Goal: Task Accomplishment & Management: Manage account settings

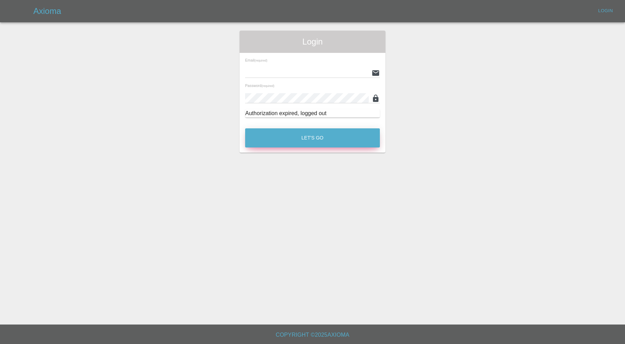
type input "[PERSON_NAME][EMAIL_ADDRESS][PERSON_NAME][DOMAIN_NAME]"
click at [304, 139] on button "Let's Go" at bounding box center [312, 137] width 135 height 19
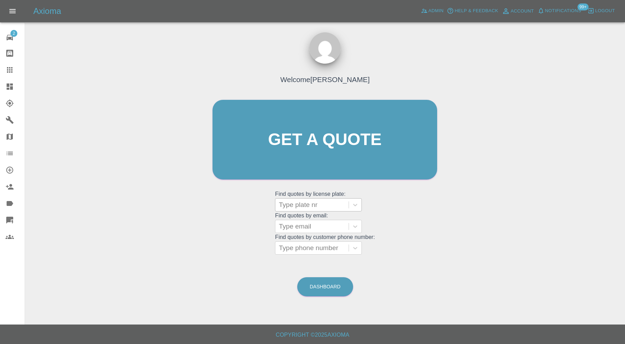
click at [311, 207] on div at bounding box center [312, 205] width 66 height 10
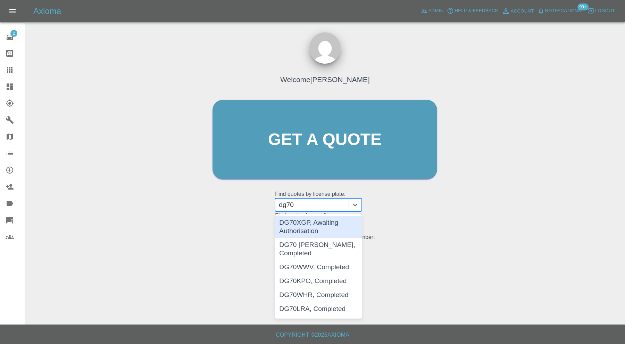
type input "dg70"
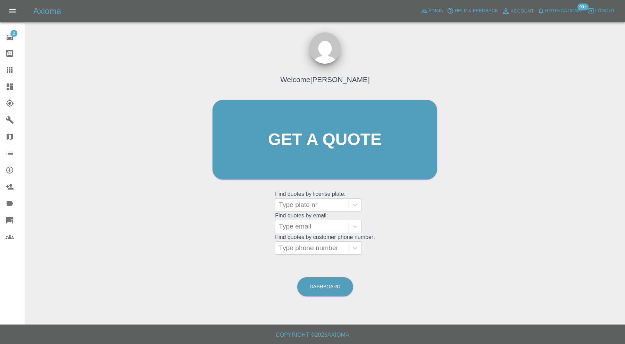
click at [201, 213] on div "Welcome Carl Ainsworth Get a quote Get a quote Find quotes by license plate: Ty…" at bounding box center [325, 172] width 589 height 249
click at [11, 81] on link "Dashboard" at bounding box center [12, 86] width 25 height 17
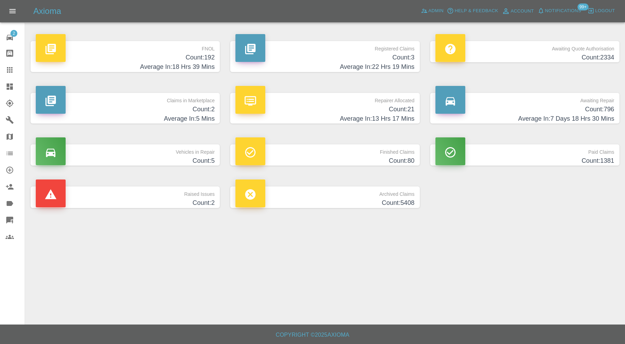
click at [201, 199] on h4 "Count: 2" at bounding box center [125, 202] width 179 height 9
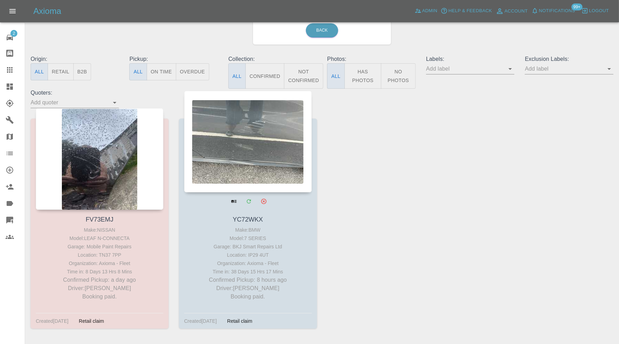
scroll to position [58, 0]
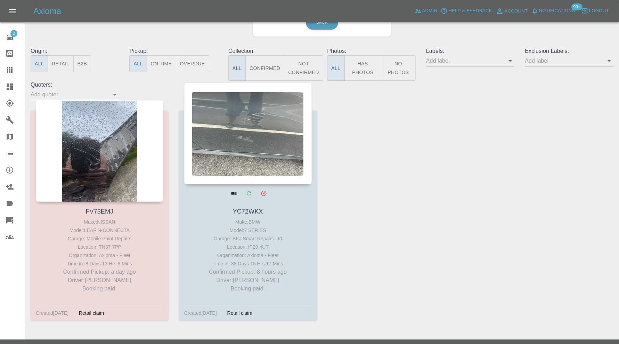
click at [246, 146] on div at bounding box center [247, 133] width 127 height 101
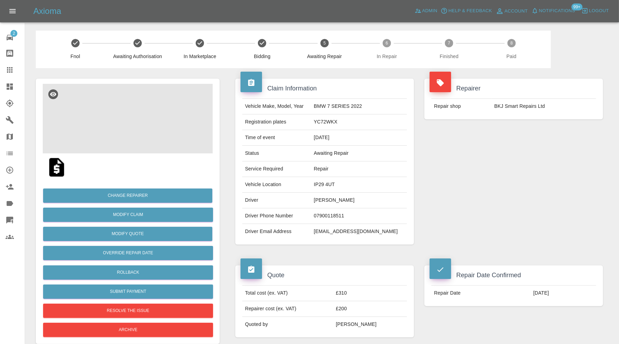
click at [135, 125] on img at bounding box center [128, 118] width 170 height 69
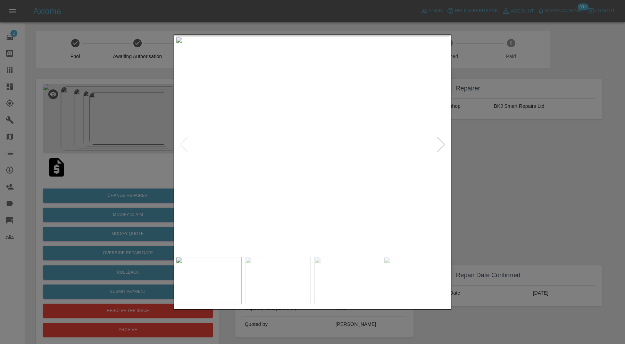
click at [442, 143] on div at bounding box center [441, 144] width 9 height 15
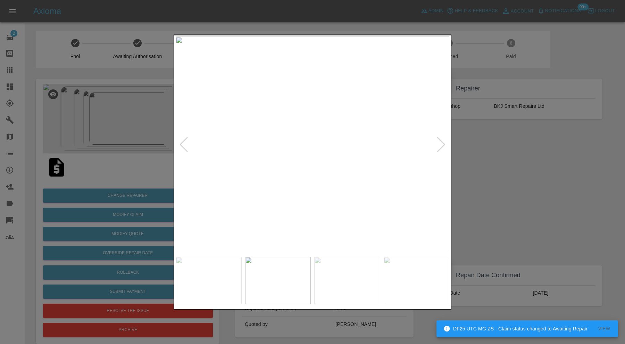
click at [442, 143] on div at bounding box center [441, 144] width 9 height 15
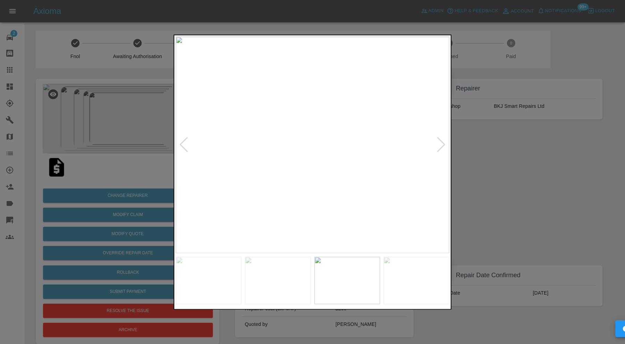
click at [441, 143] on div at bounding box center [441, 144] width 9 height 15
click at [441, 143] on img at bounding box center [313, 144] width 274 height 216
click at [469, 144] on div at bounding box center [312, 172] width 625 height 344
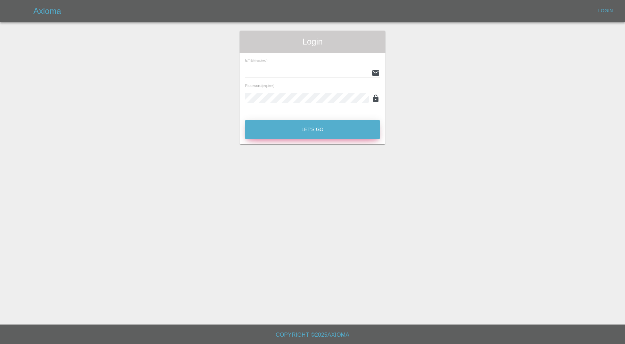
type input "[PERSON_NAME][EMAIL_ADDRESS][PERSON_NAME][DOMAIN_NAME]"
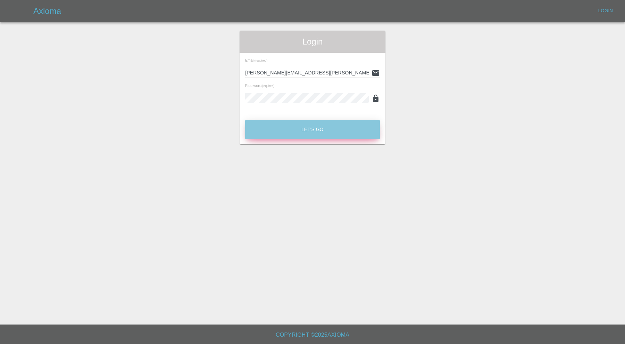
click at [330, 127] on button "Let's Go" at bounding box center [312, 129] width 135 height 19
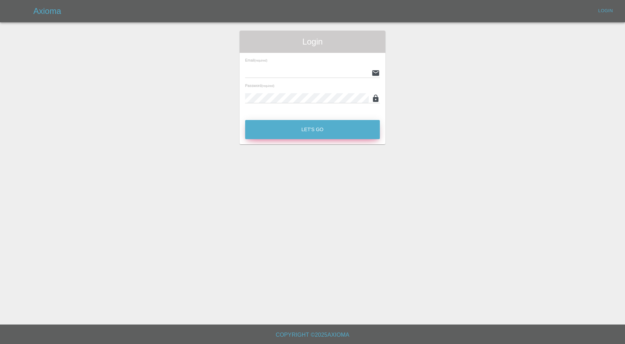
type input "[PERSON_NAME][EMAIL_ADDRESS][PERSON_NAME][DOMAIN_NAME]"
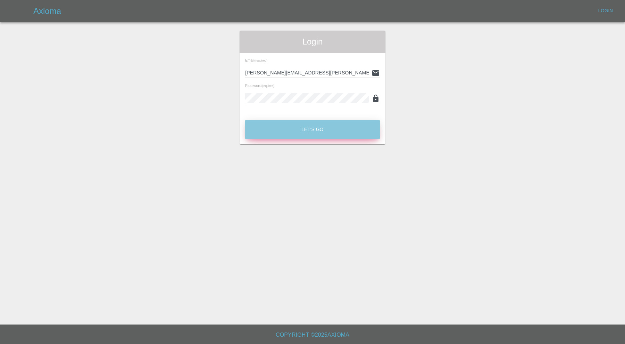
click at [353, 124] on button "Let's Go" at bounding box center [312, 129] width 135 height 19
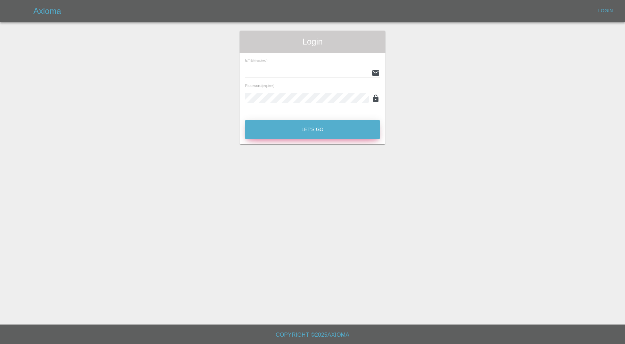
type input "[PERSON_NAME][EMAIL_ADDRESS][PERSON_NAME][DOMAIN_NAME]"
click at [314, 121] on button "Let's Go" at bounding box center [312, 129] width 135 height 19
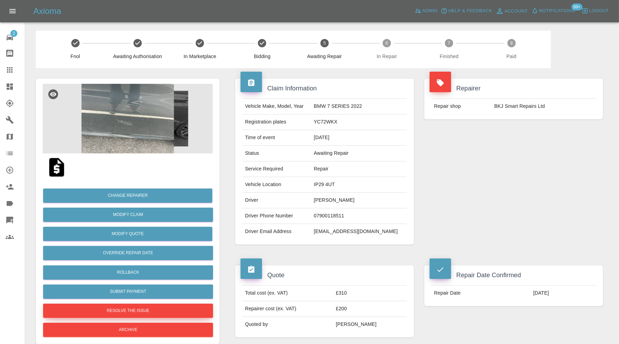
click at [153, 307] on button "Resolve the issue" at bounding box center [128, 310] width 170 height 14
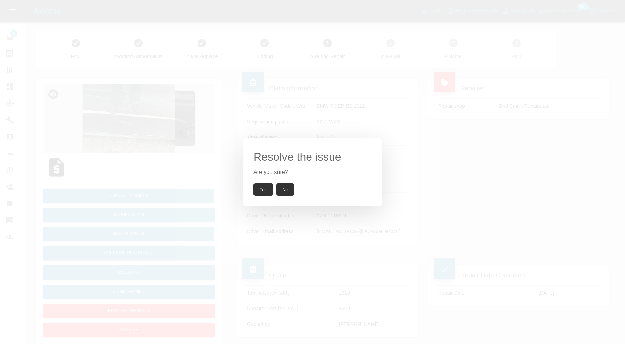
click at [262, 186] on button "Yes" at bounding box center [263, 189] width 19 height 13
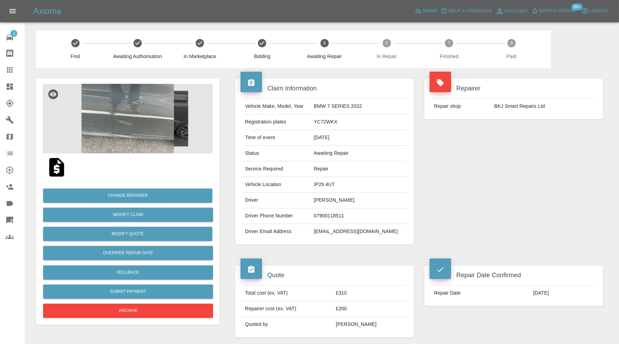
click at [165, 106] on img at bounding box center [128, 118] width 170 height 69
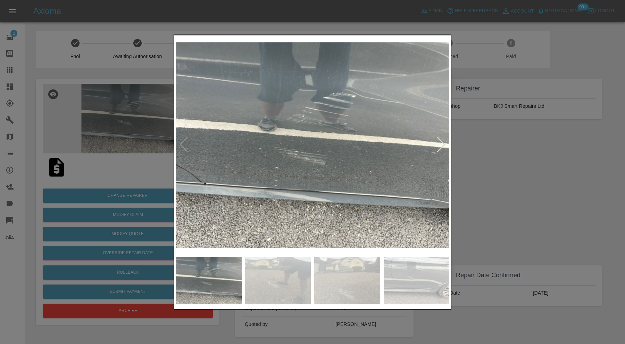
click at [300, 277] on img at bounding box center [278, 279] width 66 height 47
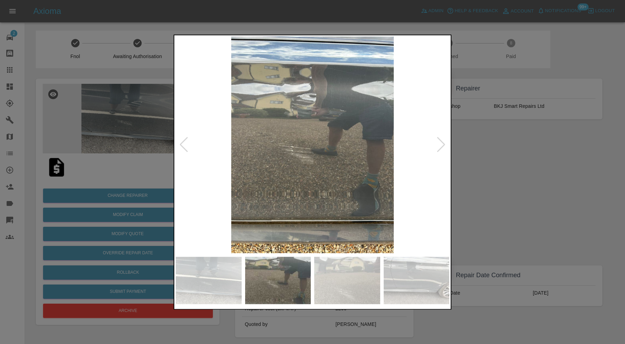
click at [343, 280] on img at bounding box center [347, 279] width 66 height 47
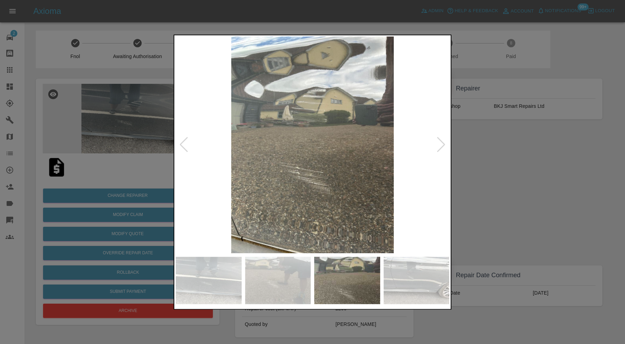
click at [409, 272] on img at bounding box center [417, 279] width 66 height 47
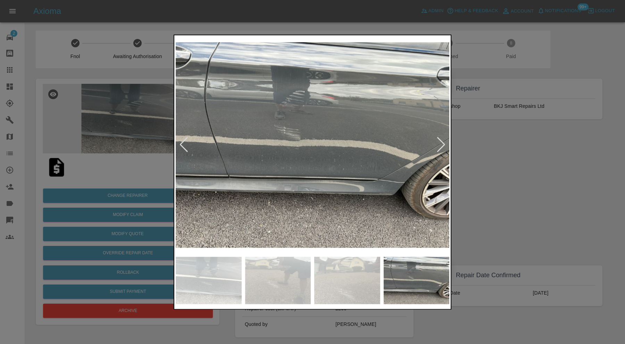
click at [439, 142] on div at bounding box center [441, 144] width 9 height 15
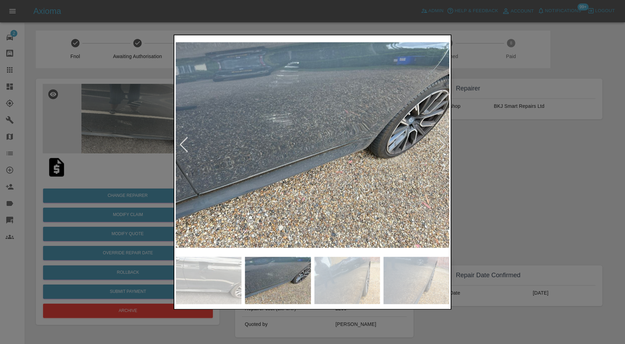
click at [440, 143] on div at bounding box center [441, 144] width 9 height 15
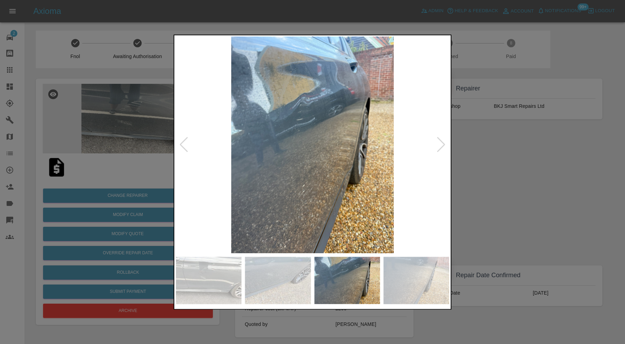
click at [440, 145] on div at bounding box center [441, 144] width 9 height 15
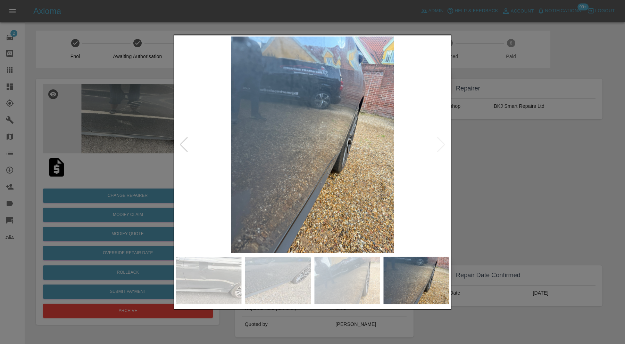
click at [442, 144] on img at bounding box center [313, 144] width 274 height 216
click at [221, 280] on img at bounding box center [209, 279] width 66 height 47
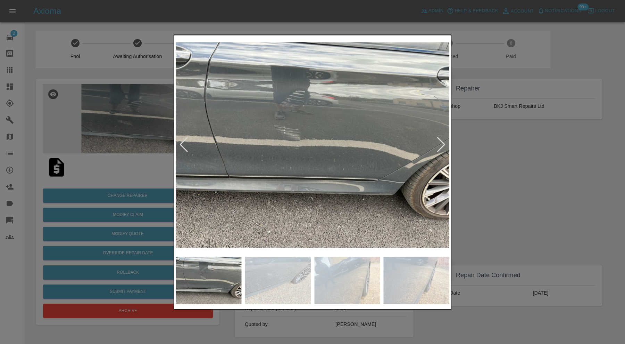
click at [266, 270] on img at bounding box center [278, 279] width 66 height 47
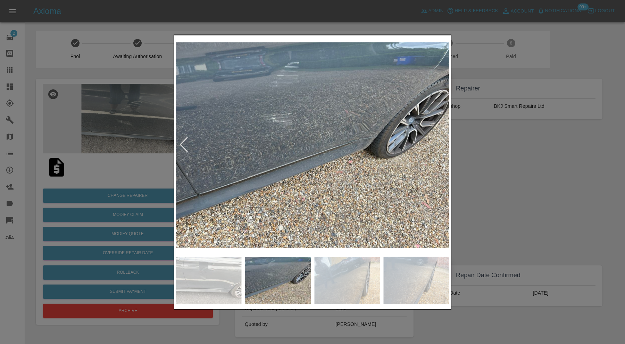
click at [314, 287] on div at bounding box center [313, 280] width 274 height 54
click at [332, 286] on img at bounding box center [347, 279] width 66 height 47
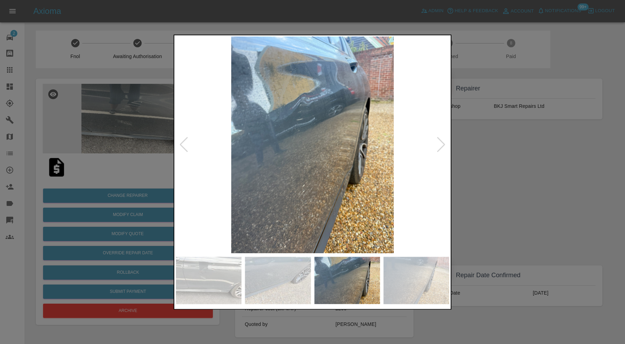
click at [409, 275] on img at bounding box center [417, 279] width 66 height 47
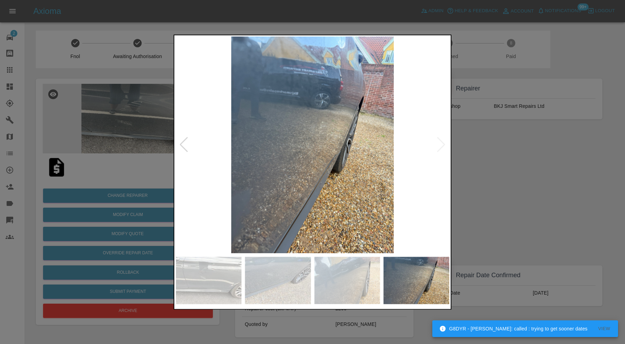
click at [216, 285] on img at bounding box center [209, 279] width 66 height 47
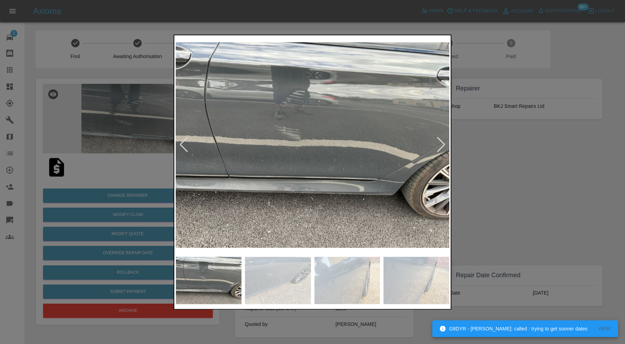
click at [310, 184] on img at bounding box center [313, 144] width 274 height 216
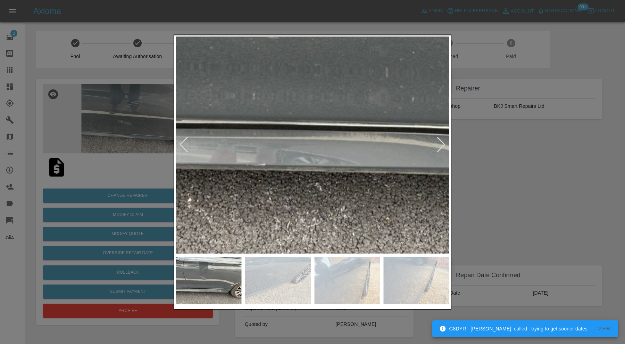
click at [492, 180] on div at bounding box center [312, 172] width 625 height 344
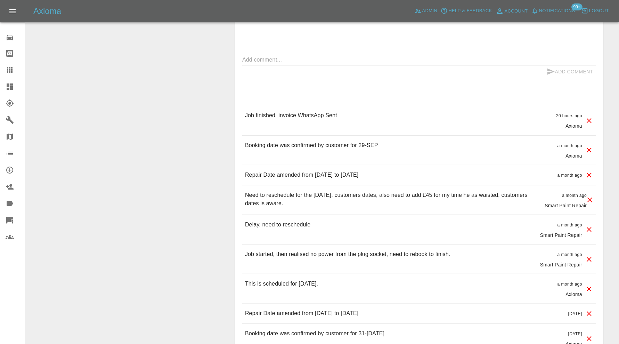
scroll to position [231, 0]
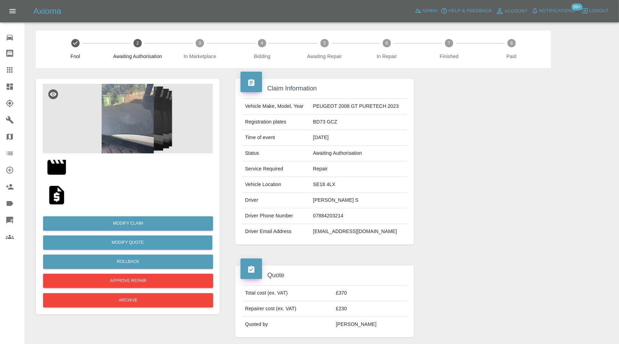
click at [131, 122] on img at bounding box center [128, 118] width 170 height 69
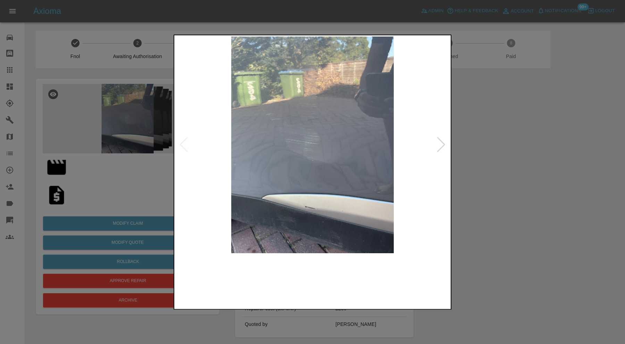
click at [282, 275] on img at bounding box center [278, 279] width 66 height 47
click at [346, 277] on img at bounding box center [347, 279] width 66 height 47
click at [394, 269] on img at bounding box center [417, 279] width 66 height 47
click at [443, 136] on img at bounding box center [313, 144] width 274 height 216
click at [54, 166] on div at bounding box center [312, 172] width 625 height 344
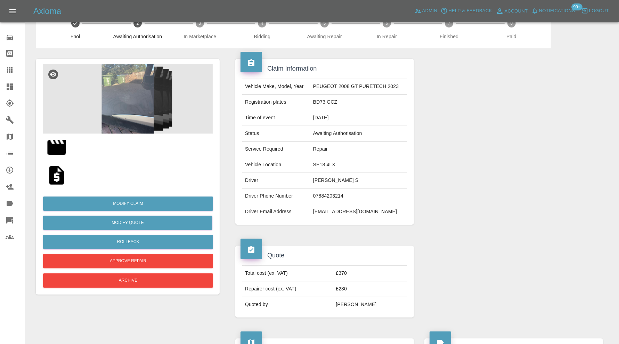
scroll to position [16, 0]
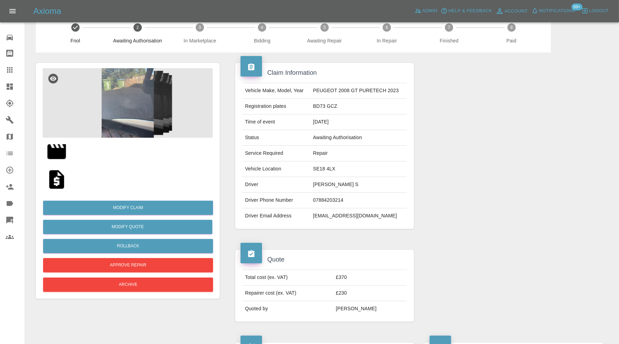
click at [60, 150] on img at bounding box center [57, 151] width 22 height 22
click at [601, 135] on div at bounding box center [513, 145] width 189 height 187
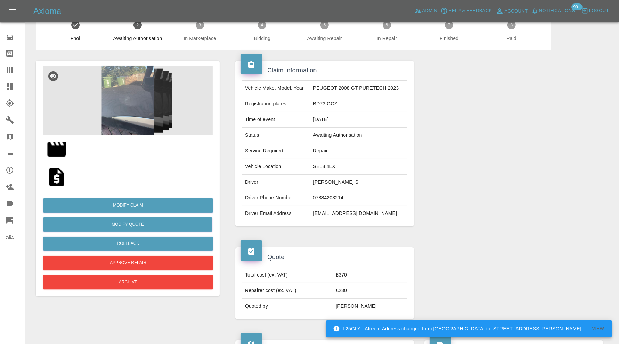
scroll to position [0, 0]
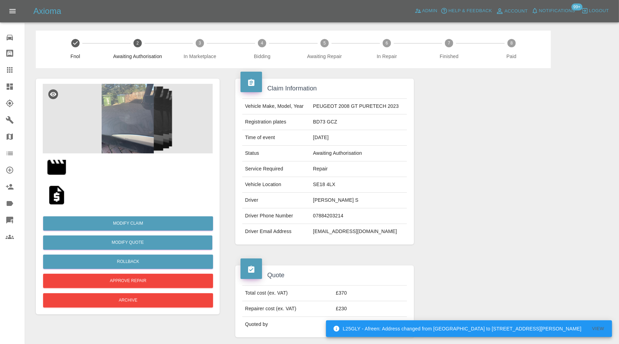
click at [61, 169] on img at bounding box center [57, 167] width 22 height 22
click at [53, 195] on img at bounding box center [57, 195] width 22 height 22
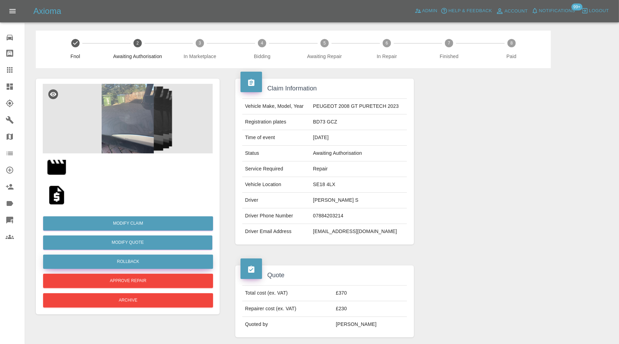
click at [147, 259] on button "Rollback" at bounding box center [128, 261] width 170 height 14
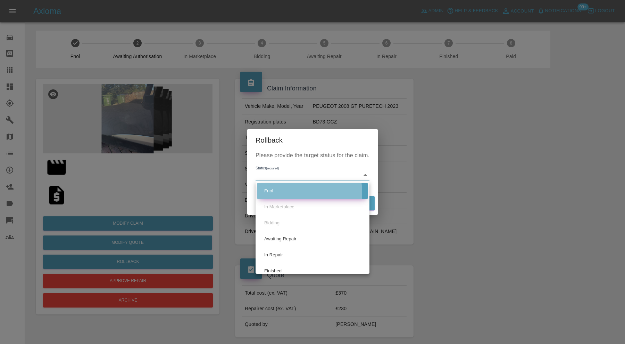
click at [291, 192] on li "Fnol" at bounding box center [312, 191] width 110 height 16
type input "fnol"
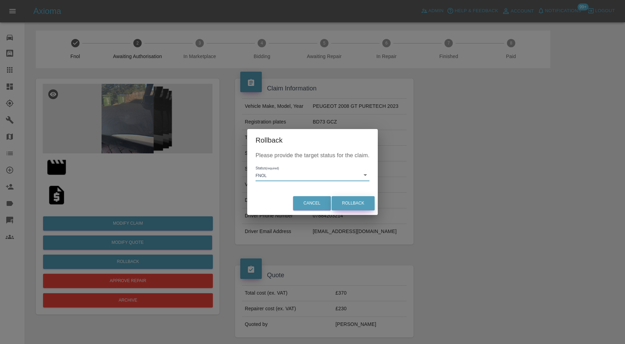
click at [348, 206] on button "Rollback" at bounding box center [353, 203] width 43 height 14
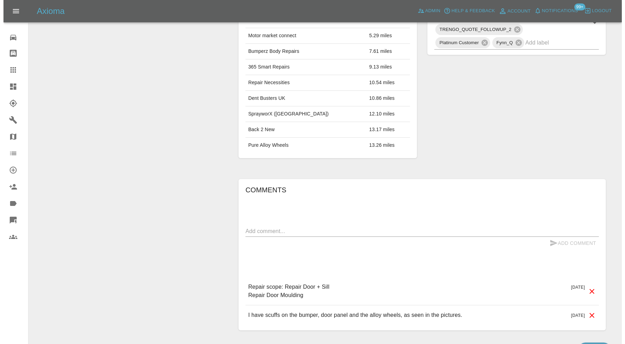
scroll to position [421, 0]
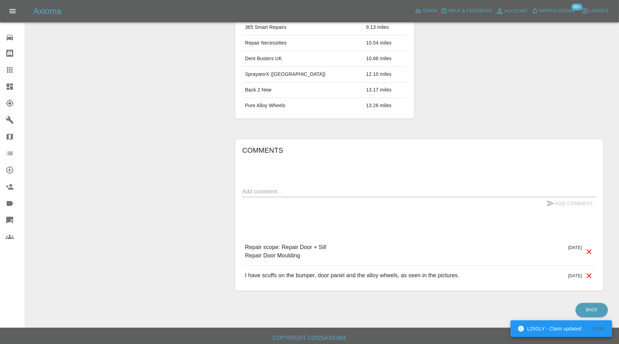
click at [587, 247] on icon at bounding box center [589, 251] width 8 height 8
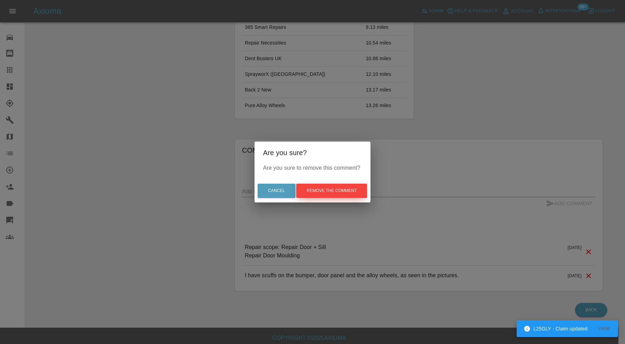
click at [362, 188] on button "Remove the comment" at bounding box center [331, 190] width 71 height 14
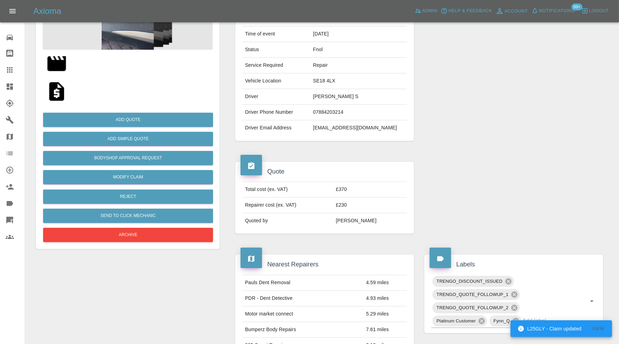
scroll to position [219, 0]
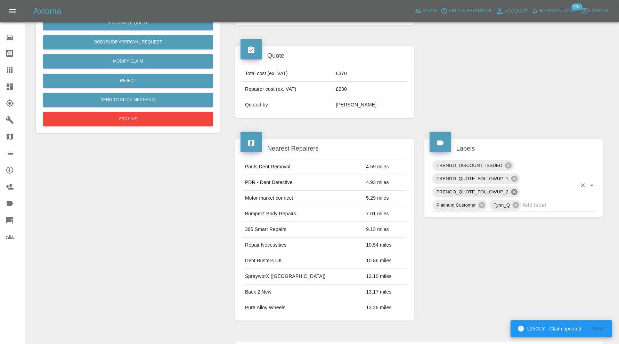
click at [513, 189] on icon at bounding box center [514, 192] width 6 height 6
click at [515, 175] on icon at bounding box center [514, 179] width 8 height 8
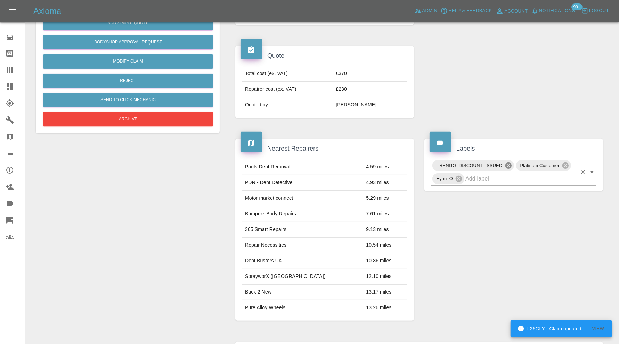
click at [508, 162] on icon at bounding box center [508, 165] width 6 height 6
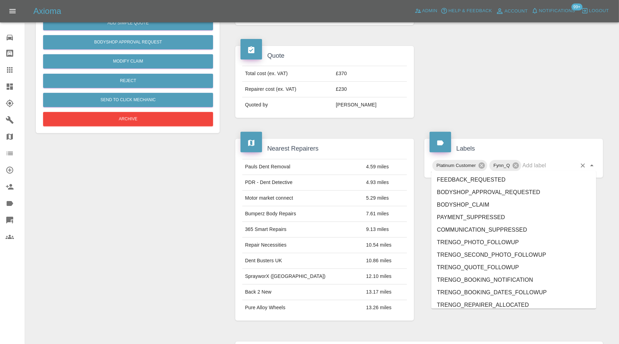
click at [538, 161] on input "text" at bounding box center [549, 165] width 54 height 11
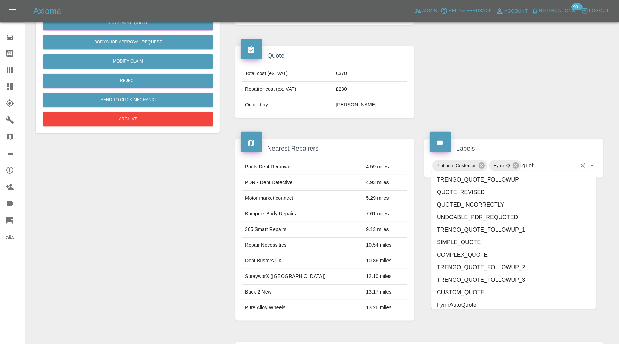
type input "quote"
click at [469, 189] on li "QUOTE_REVISED" at bounding box center [513, 192] width 165 height 13
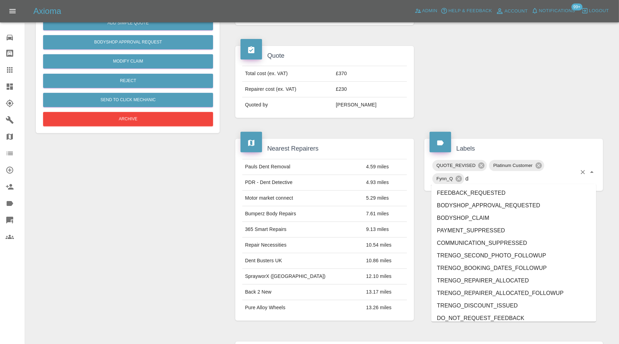
type input "do"
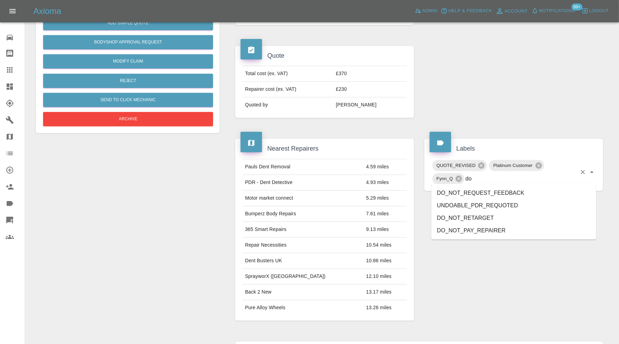
click at [499, 191] on li "DO_NOT_REQUEST_FEEDBACK" at bounding box center [513, 193] width 165 height 13
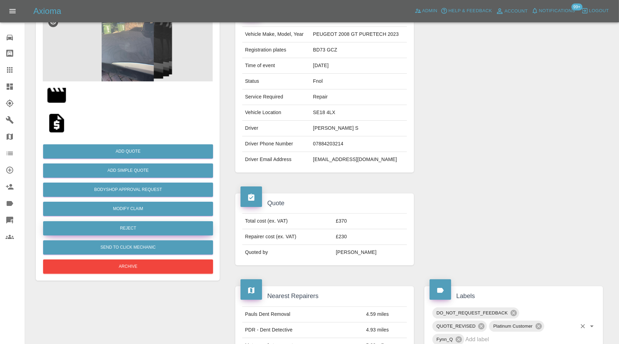
scroll to position [0, 0]
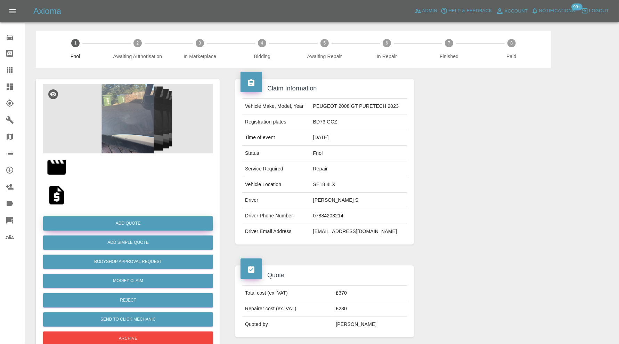
click at [166, 220] on button "Add Quote" at bounding box center [128, 223] width 170 height 14
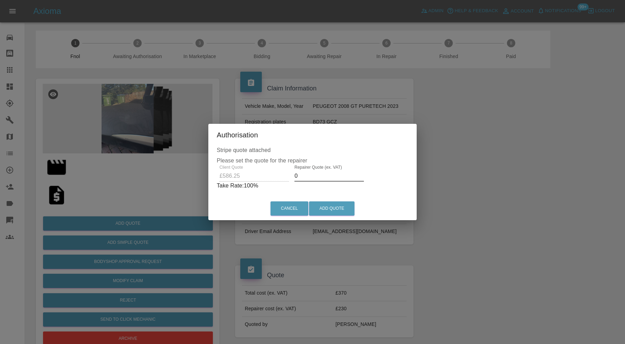
click at [306, 178] on input "0" at bounding box center [329, 175] width 69 height 11
type input "375"
click at [339, 207] on button "Add Quote" at bounding box center [332, 208] width 46 height 14
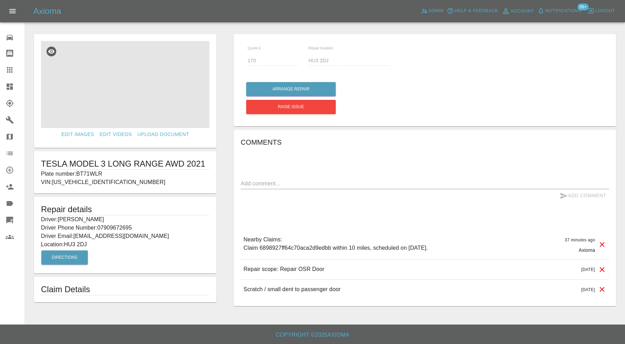
click at [148, 91] on img at bounding box center [125, 84] width 168 height 87
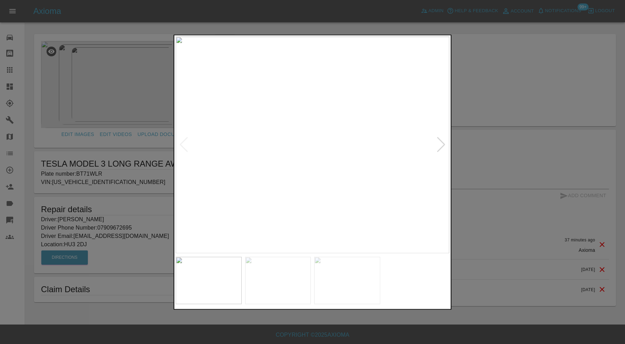
click at [439, 145] on div at bounding box center [441, 144] width 9 height 15
click at [440, 143] on div at bounding box center [441, 144] width 9 height 15
click at [440, 143] on img at bounding box center [313, 144] width 274 height 216
click at [474, 137] on div at bounding box center [312, 172] width 625 height 344
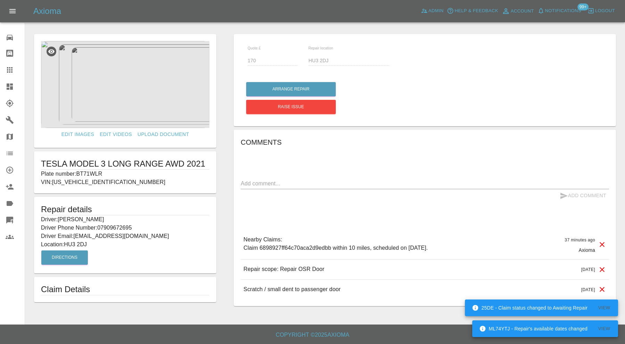
click at [13, 67] on icon at bounding box center [10, 70] width 8 height 8
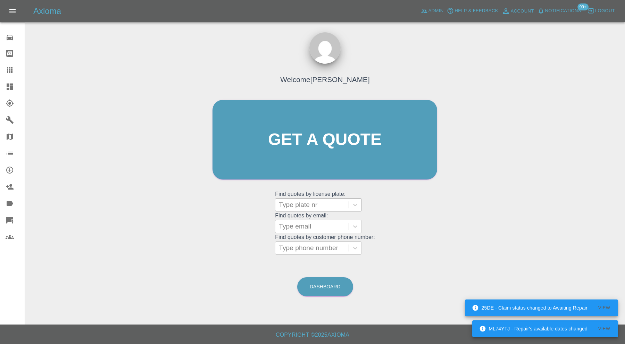
click at [289, 203] on div at bounding box center [312, 205] width 66 height 10
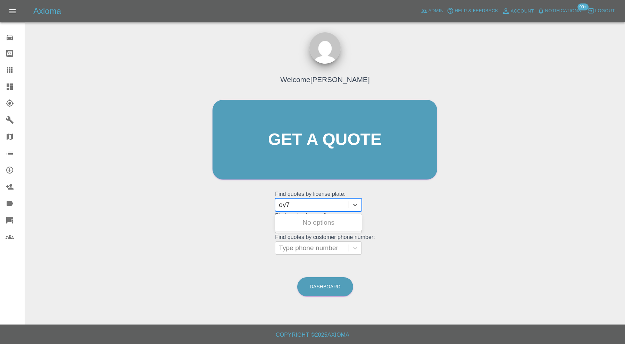
type input "oy72"
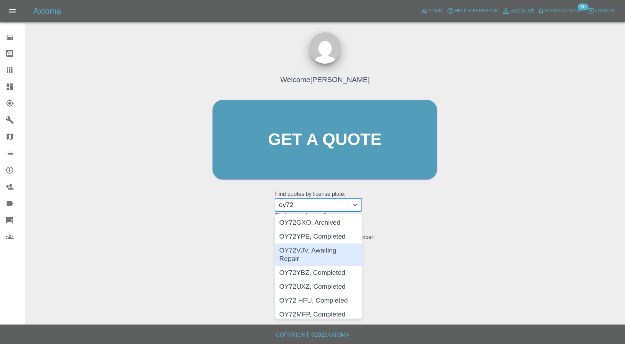
click at [339, 248] on div "OY72VJV, Awaiting Repair" at bounding box center [318, 254] width 87 height 22
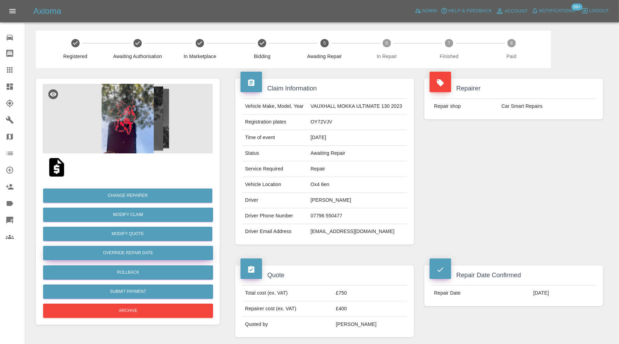
click at [178, 248] on button "Override Repair Date" at bounding box center [128, 253] width 170 height 14
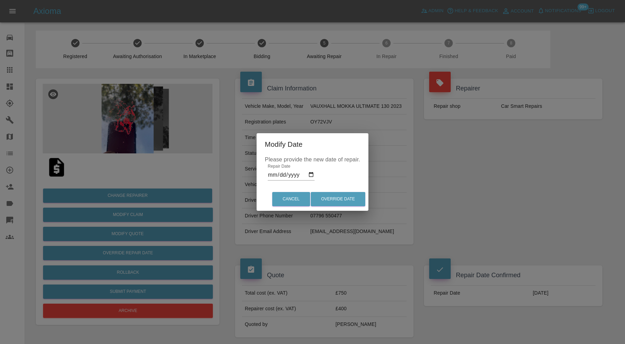
click at [312, 174] on input "[DATE]" at bounding box center [291, 174] width 47 height 11
type input "[DATE]"
click at [356, 200] on button "Override Date" at bounding box center [338, 199] width 55 height 14
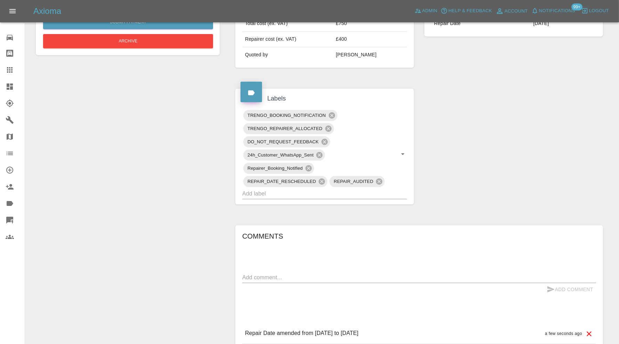
scroll to position [174, 0]
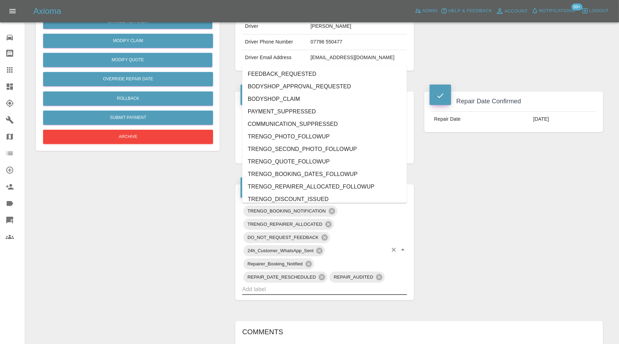
click at [320, 288] on input "text" at bounding box center [314, 288] width 145 height 11
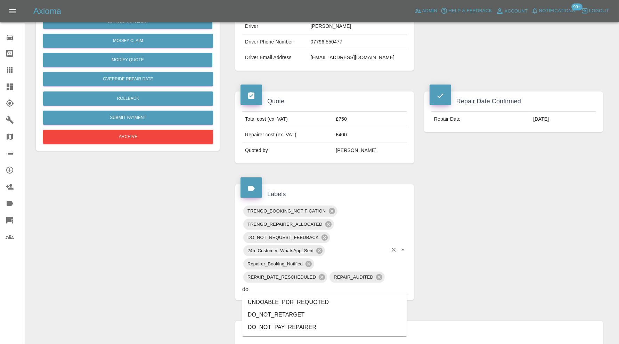
type input "do"
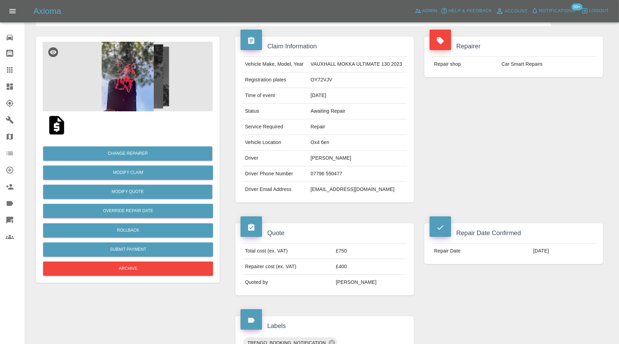
scroll to position [0, 0]
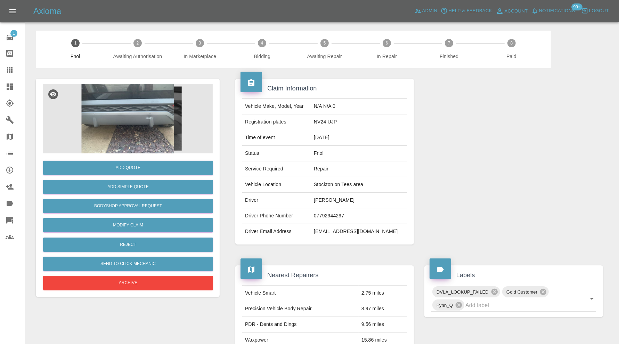
click at [133, 122] on img at bounding box center [128, 118] width 170 height 69
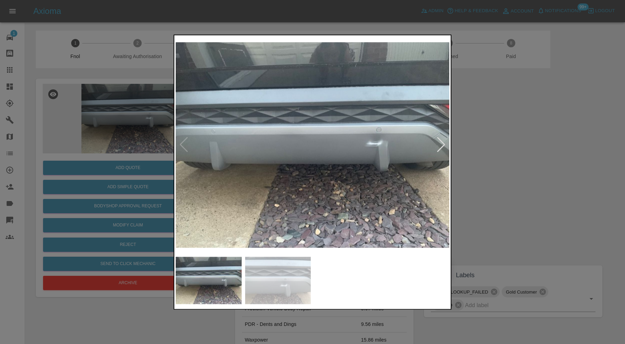
click at [441, 143] on div at bounding box center [441, 144] width 9 height 15
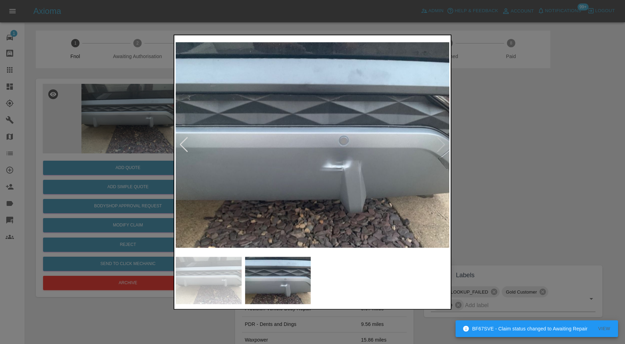
click at [183, 141] on div at bounding box center [183, 144] width 9 height 15
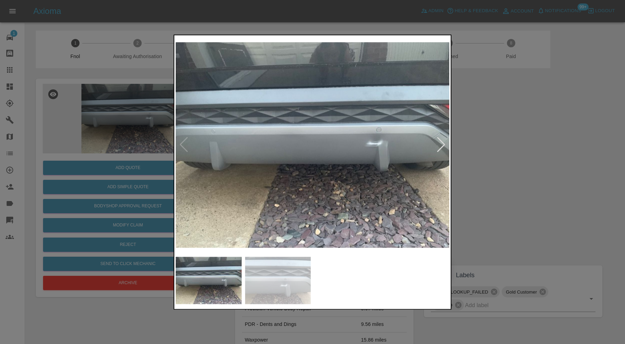
click at [506, 163] on div at bounding box center [312, 172] width 625 height 344
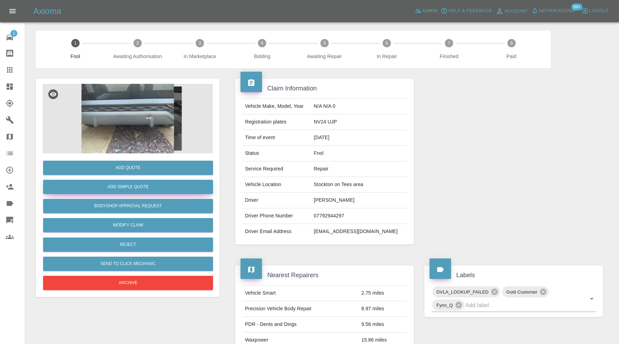
click at [161, 185] on button "Add Simple Quote" at bounding box center [128, 187] width 170 height 14
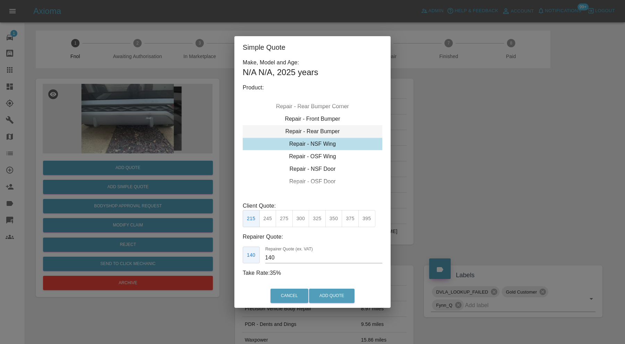
click at [315, 133] on div "Repair - Rear Bumper" at bounding box center [313, 131] width 140 height 13
type input "180"
click at [252, 216] on button "295" at bounding box center [251, 218] width 17 height 17
click at [342, 295] on button "Add Quote" at bounding box center [332, 295] width 46 height 14
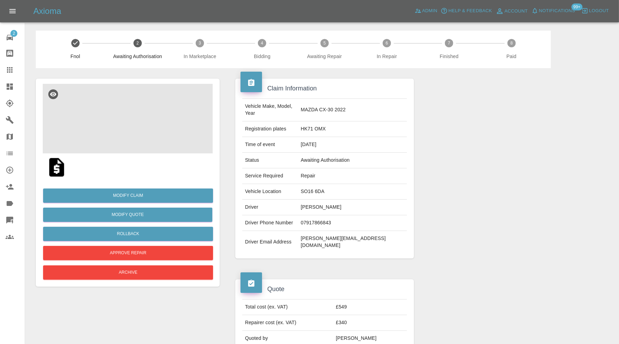
click at [131, 133] on img at bounding box center [128, 118] width 170 height 69
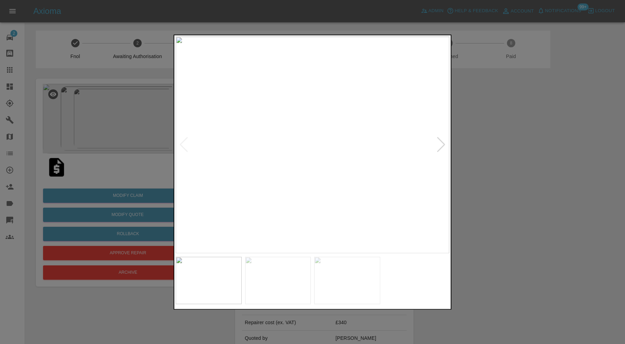
click at [445, 142] on div at bounding box center [441, 144] width 9 height 15
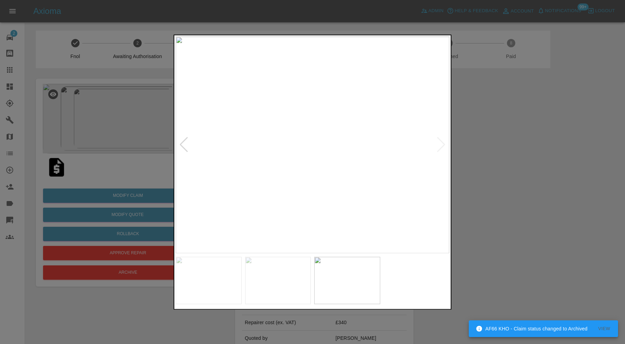
click at [445, 142] on img at bounding box center [313, 144] width 274 height 216
click at [339, 138] on img at bounding box center [313, 144] width 274 height 216
click at [386, 164] on img at bounding box center [231, 165] width 821 height 650
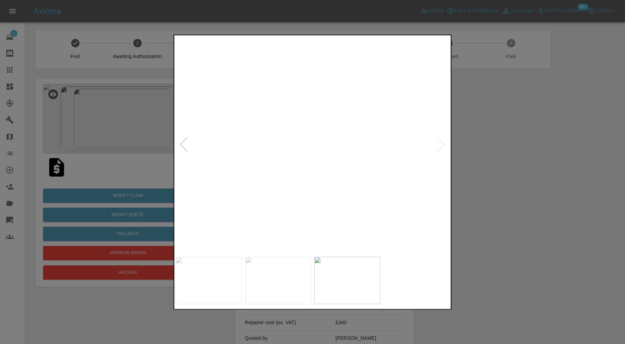
click at [262, 273] on img at bounding box center [278, 279] width 66 height 47
click at [444, 142] on div at bounding box center [441, 144] width 9 height 15
click at [323, 162] on img at bounding box center [313, 144] width 274 height 216
click at [304, 153] on img at bounding box center [186, 100] width 821 height 650
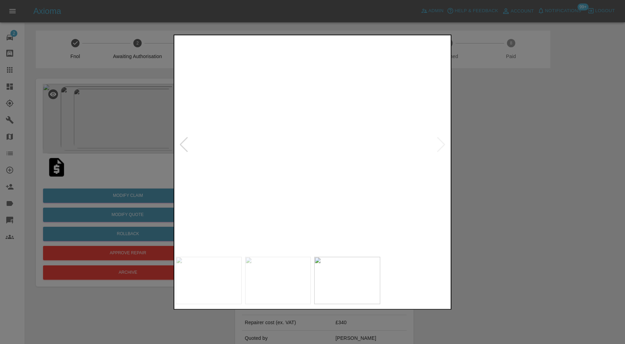
click at [293, 269] on img at bounding box center [278, 279] width 66 height 47
click at [419, 175] on img at bounding box center [313, 144] width 274 height 216
click at [465, 159] on div at bounding box center [312, 172] width 625 height 344
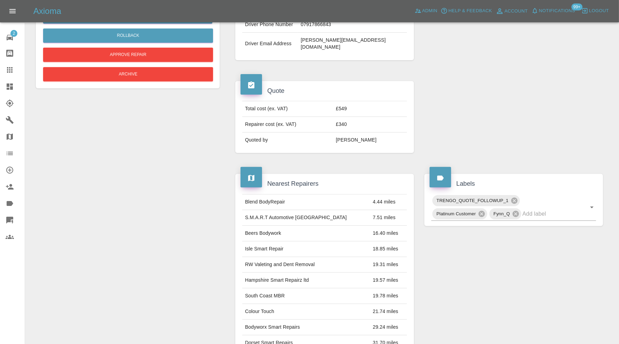
scroll to position [24, 0]
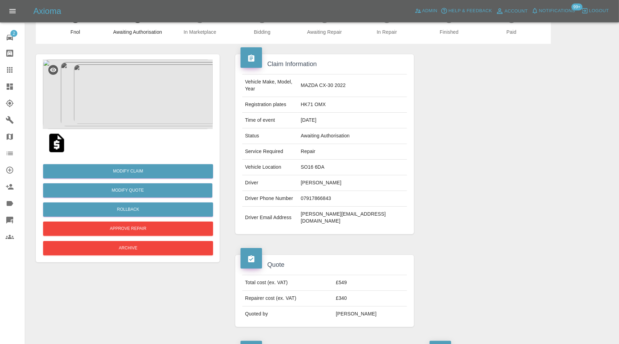
click at [174, 92] on img at bounding box center [128, 93] width 170 height 69
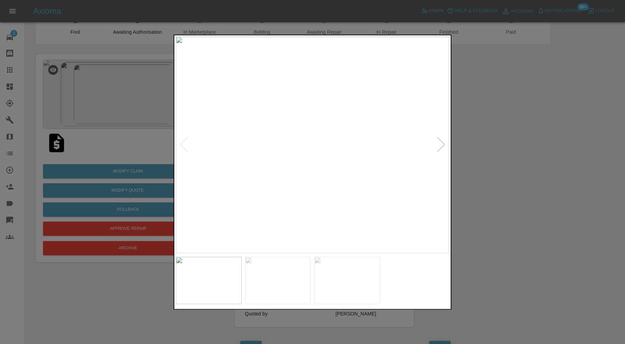
click at [441, 143] on div at bounding box center [441, 144] width 9 height 15
click at [441, 143] on img at bounding box center [313, 144] width 274 height 216
click at [185, 140] on div at bounding box center [183, 144] width 9 height 15
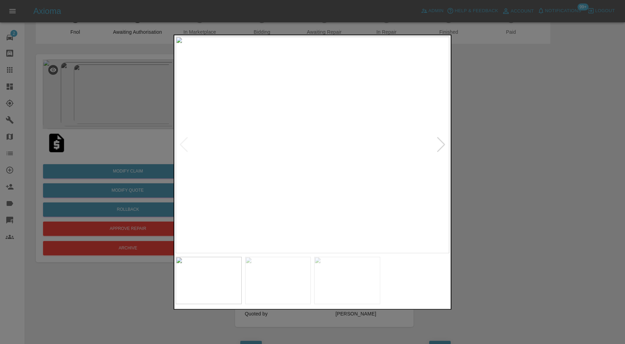
click at [479, 165] on div at bounding box center [312, 172] width 625 height 344
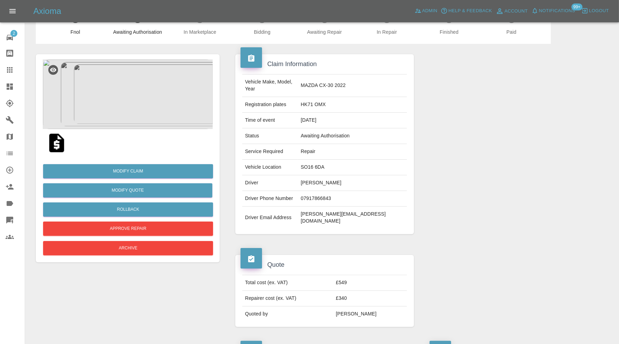
click at [151, 104] on img at bounding box center [128, 93] width 170 height 69
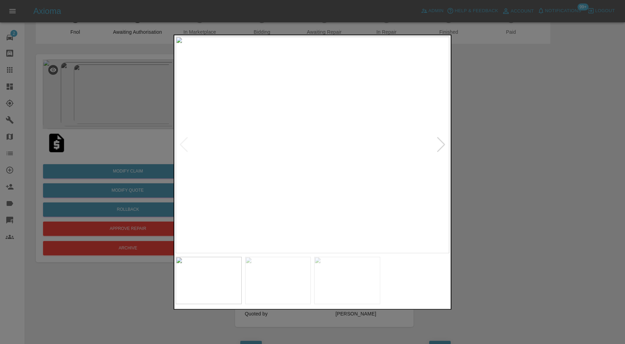
click at [566, 137] on div at bounding box center [312, 172] width 625 height 344
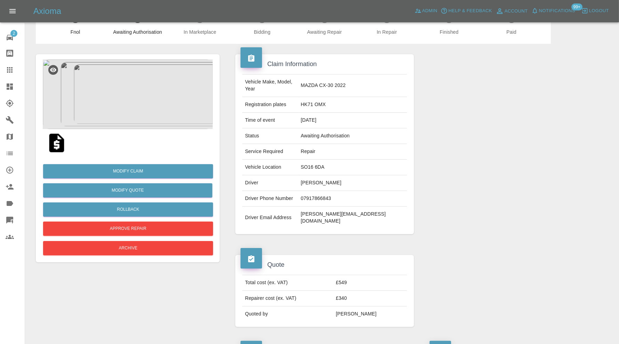
click at [60, 146] on img at bounding box center [57, 143] width 22 height 22
click at [151, 208] on button "Rollback" at bounding box center [128, 209] width 170 height 14
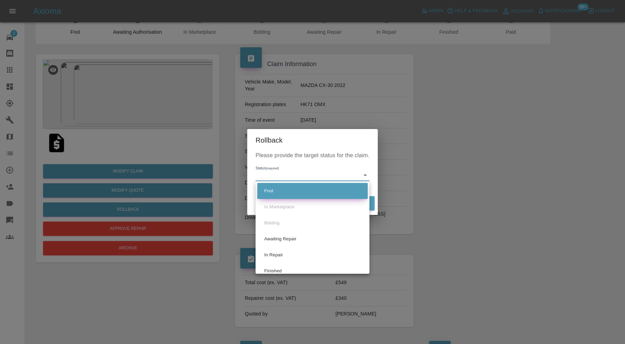
click at [287, 190] on li "Fnol" at bounding box center [312, 191] width 110 height 16
type input "fnol"
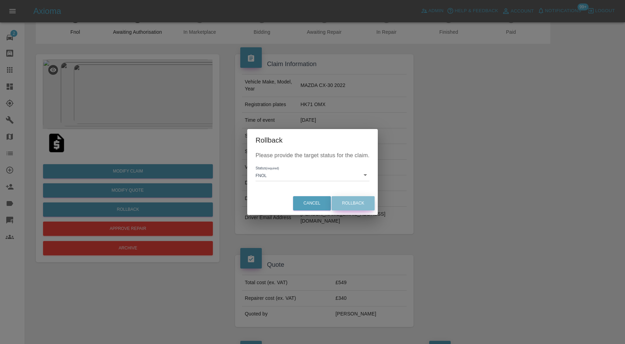
click at [344, 202] on button "Rollback" at bounding box center [353, 203] width 43 height 14
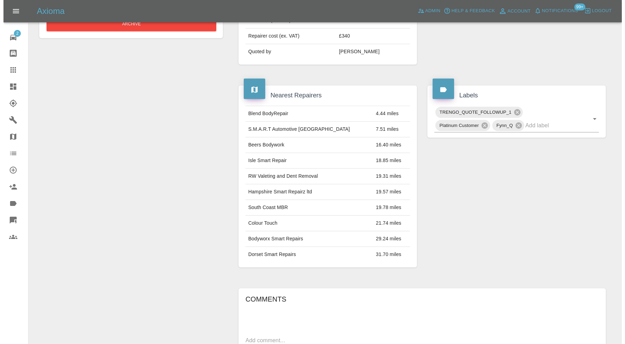
scroll to position [429, 0]
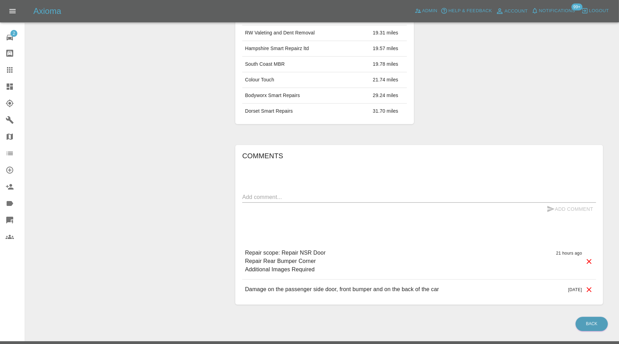
click at [590, 257] on icon at bounding box center [589, 261] width 8 height 8
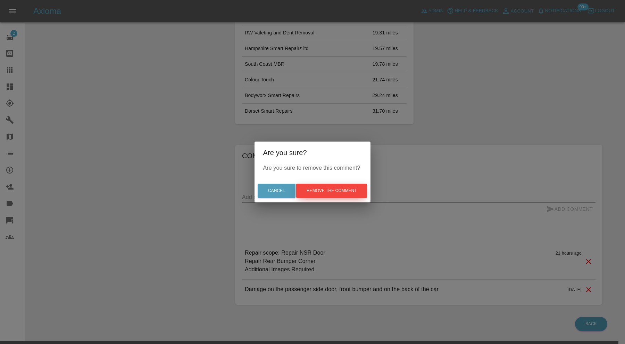
click at [332, 190] on button "Remove the comment" at bounding box center [331, 190] width 71 height 14
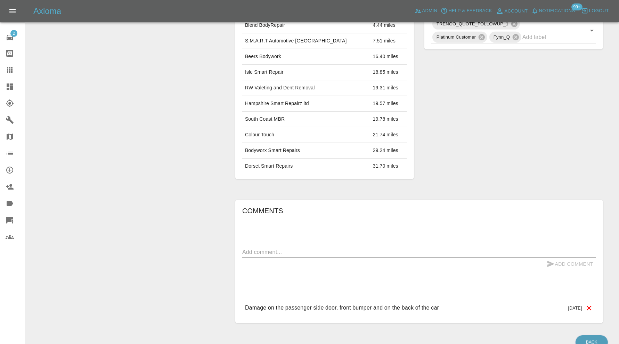
scroll to position [162, 0]
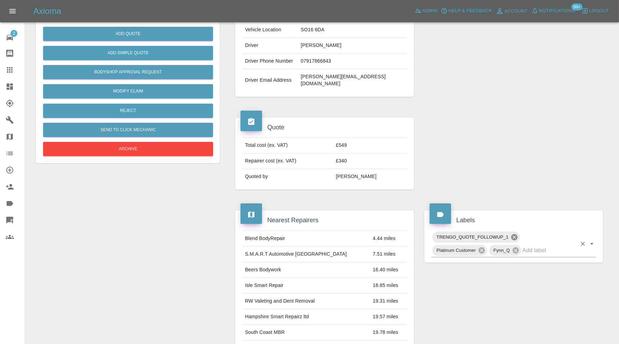
click at [513, 233] on icon at bounding box center [514, 237] width 8 height 8
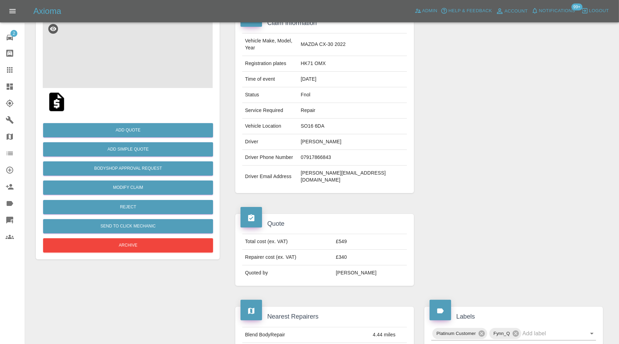
scroll to position [46, 0]
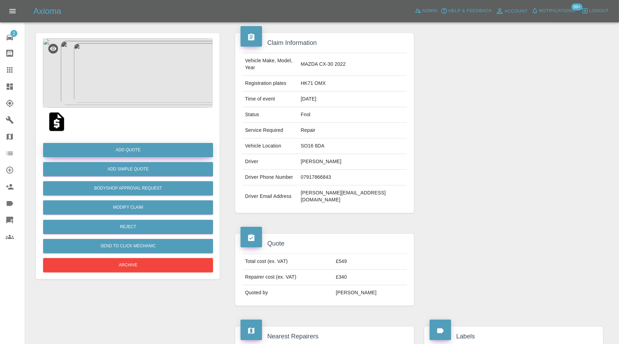
click at [156, 148] on button "Add Quote" at bounding box center [128, 150] width 170 height 14
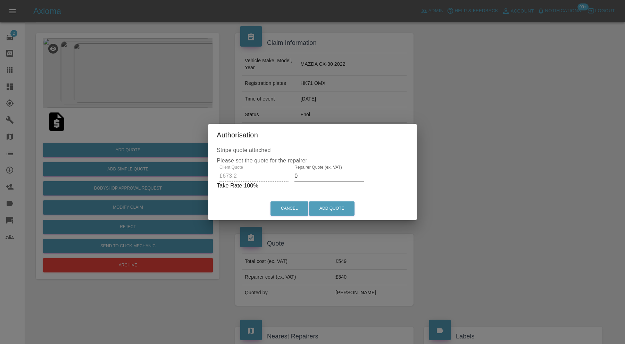
click at [328, 180] on input "0" at bounding box center [329, 175] width 69 height 11
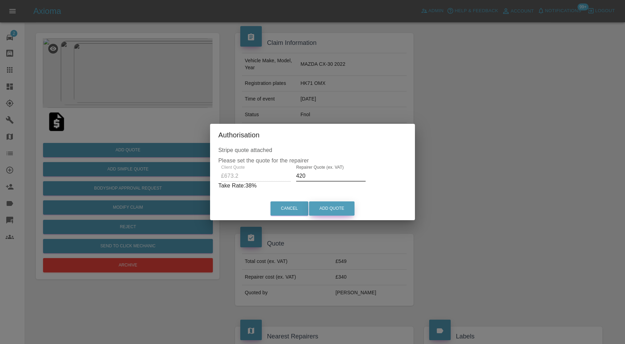
type input "420"
click at [333, 205] on button "Add Quote" at bounding box center [332, 208] width 46 height 14
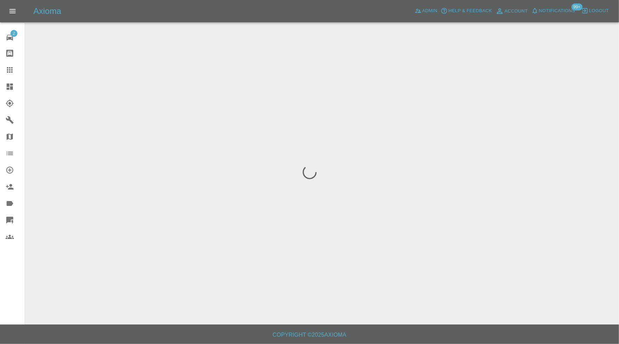
scroll to position [0, 0]
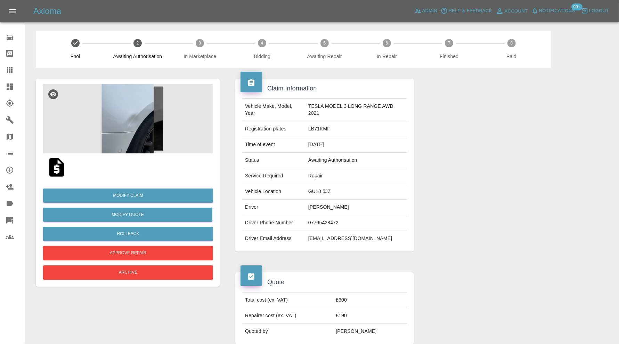
click at [128, 123] on img at bounding box center [128, 118] width 170 height 69
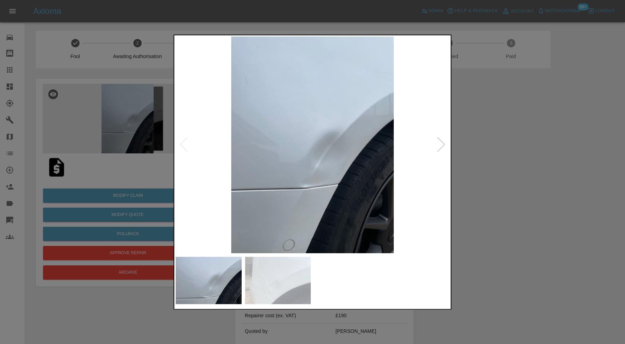
click at [441, 144] on div at bounding box center [441, 144] width 9 height 15
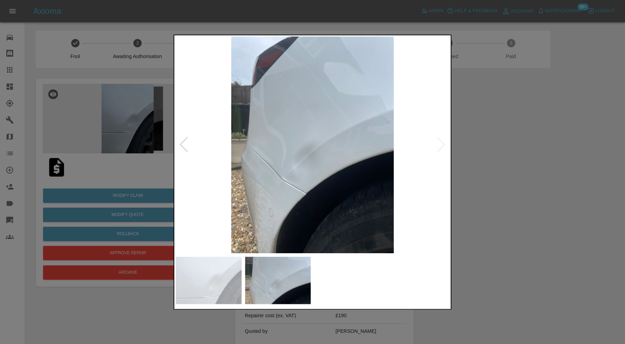
click at [441, 144] on img at bounding box center [313, 144] width 274 height 216
click at [489, 147] on div at bounding box center [312, 172] width 625 height 344
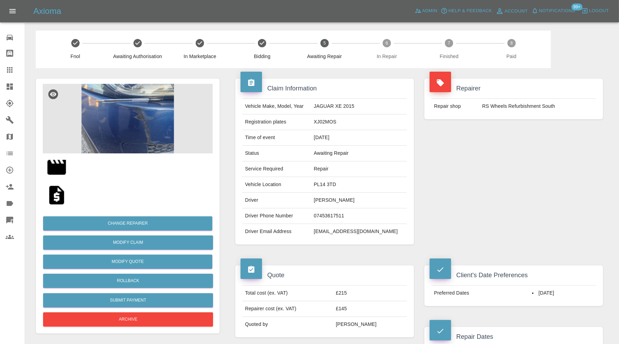
click at [129, 133] on img at bounding box center [128, 118] width 170 height 69
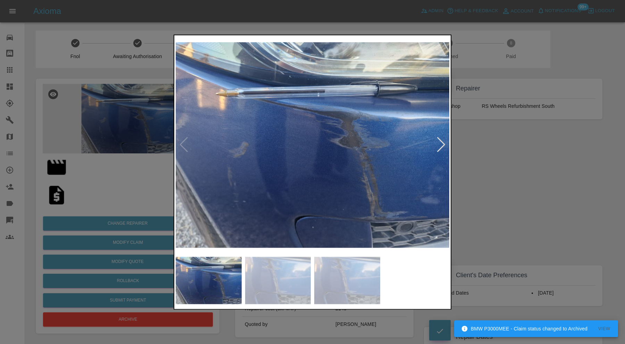
click at [519, 167] on div at bounding box center [312, 172] width 625 height 344
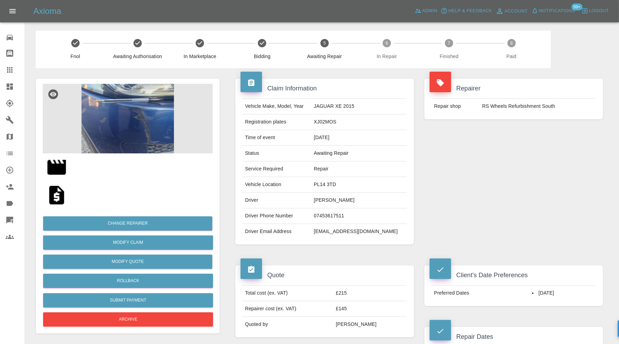
click at [374, 232] on td "[EMAIL_ADDRESS][DOMAIN_NAME]" at bounding box center [359, 231] width 96 height 15
copy div "[EMAIL_ADDRESS][DOMAIN_NAME]"
click at [347, 121] on td "XJ02MOS" at bounding box center [359, 122] width 96 height 16
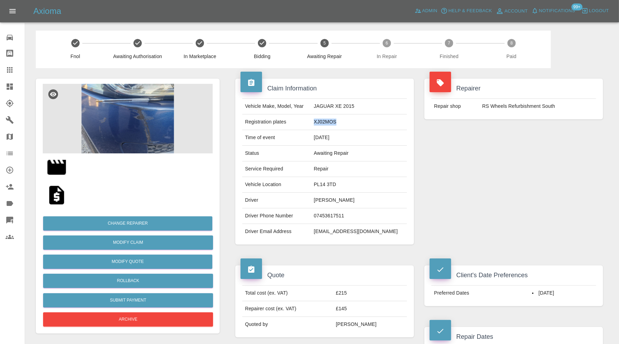
click at [347, 121] on td "XJ02MOS" at bounding box center [359, 122] width 96 height 16
copy td "XJ02MOS"
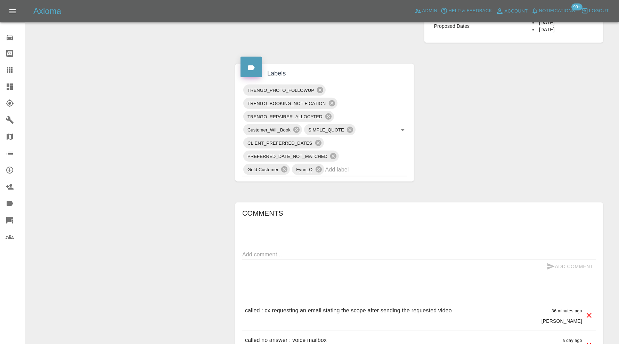
scroll to position [447, 0]
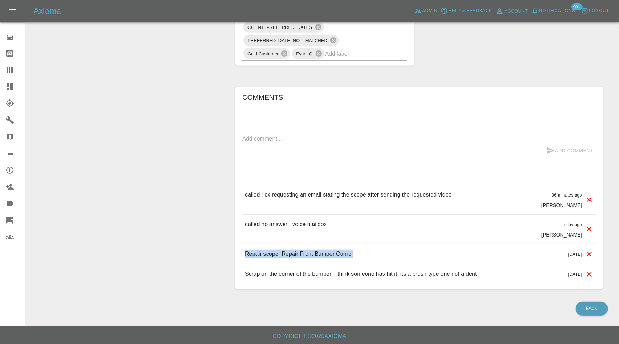
drag, startPoint x: 358, startPoint y: 250, endPoint x: 240, endPoint y: 256, distance: 118.6
click at [240, 256] on div "Comments x Add Comment called : cx requesting an email stating the scope after …" at bounding box center [419, 188] width 368 height 203
copy p "Repair scope: Repair Front Bumper Corner"
click at [399, 138] on textarea at bounding box center [419, 138] width 354 height 8
type textarea "email sent"
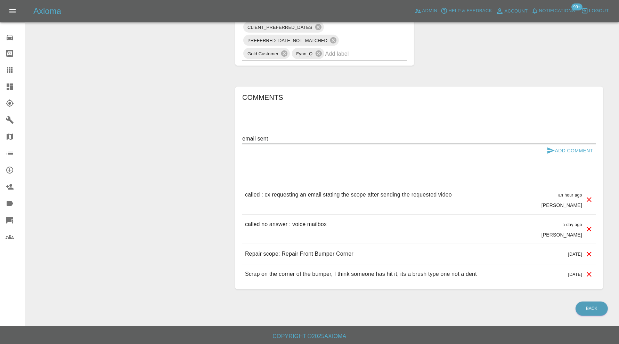
click at [558, 150] on button "Add Comment" at bounding box center [570, 150] width 52 height 13
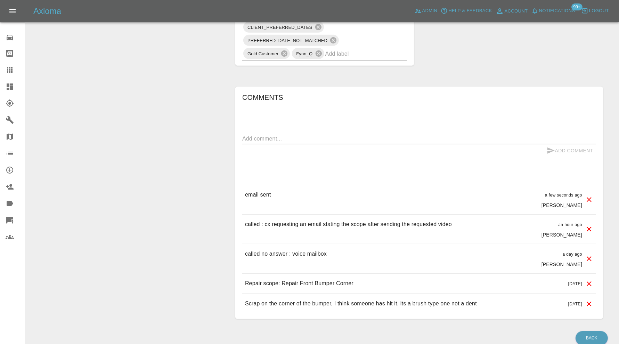
scroll to position [0, 0]
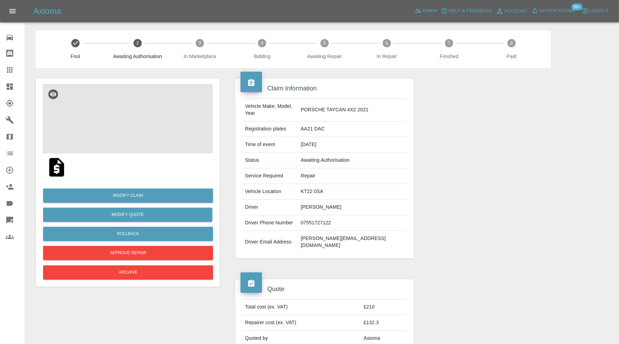
click at [127, 124] on img at bounding box center [128, 118] width 170 height 69
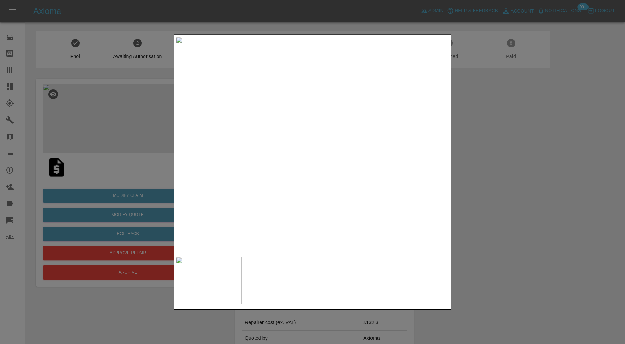
click at [564, 214] on div at bounding box center [312, 172] width 625 height 344
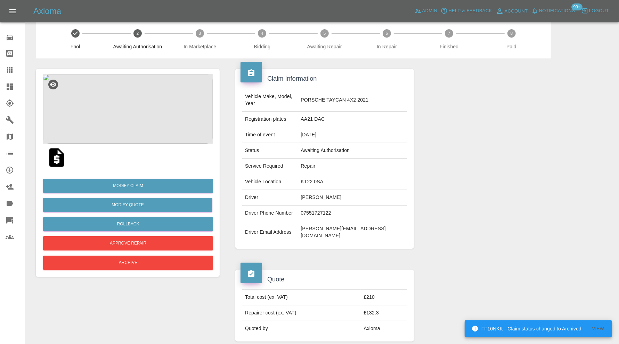
scroll to position [9, 0]
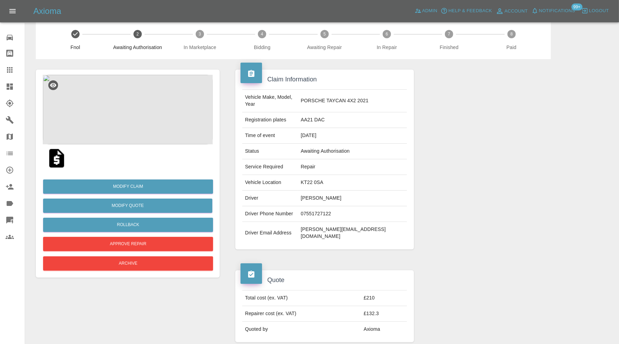
click at [10, 87] on icon at bounding box center [10, 86] width 6 height 6
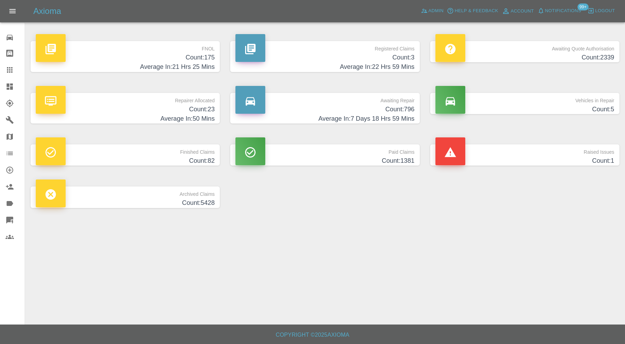
click at [212, 195] on p "Archived Claims" at bounding box center [125, 192] width 179 height 12
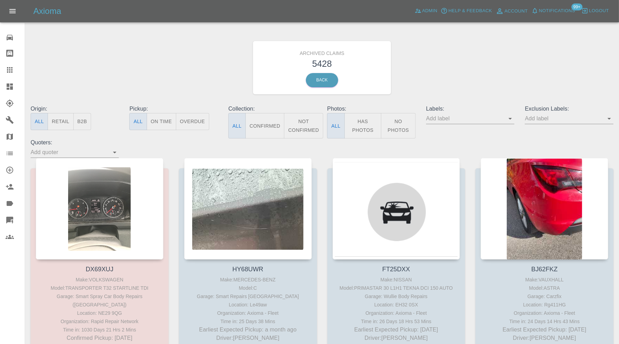
click at [501, 71] on div "Archived Claims 5428 Back" at bounding box center [321, 68] width 593 height 74
click at [509, 117] on icon "Open" at bounding box center [510, 118] width 8 height 8
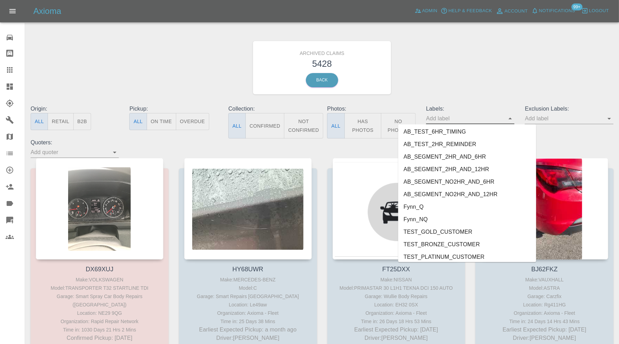
scroll to position [1518, 0]
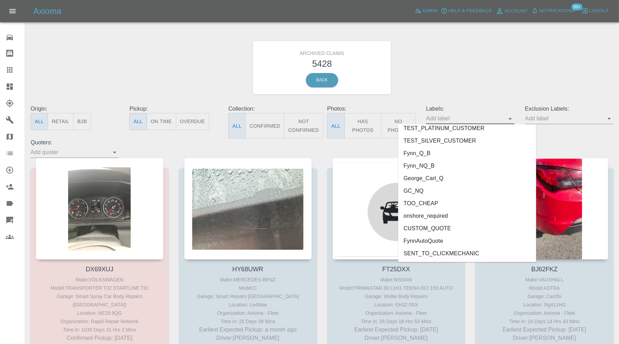
click at [443, 236] on li "FynnAutoQuote" at bounding box center [467, 241] width 138 height 13
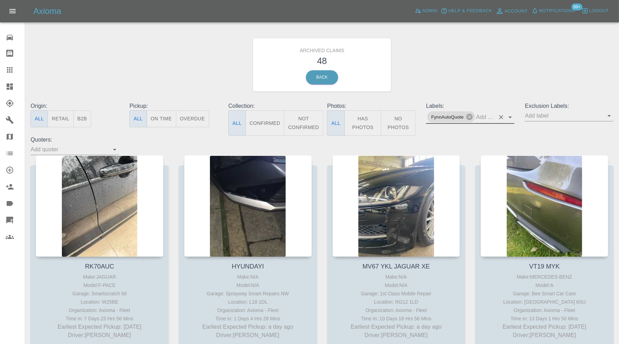
scroll to position [0, 0]
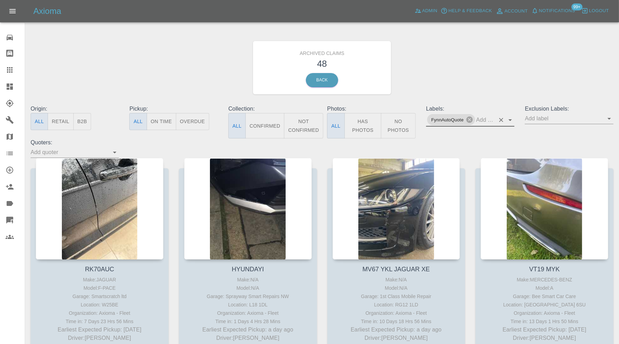
click at [511, 119] on icon "Open" at bounding box center [509, 120] width 3 height 2
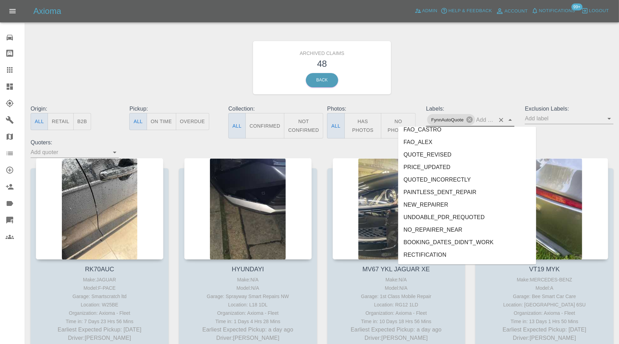
scroll to position [289, 0]
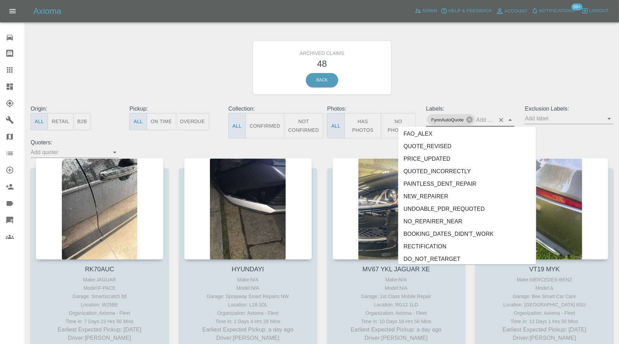
click at [452, 170] on li "QUOTED_INCORRECTLY" at bounding box center [467, 171] width 138 height 13
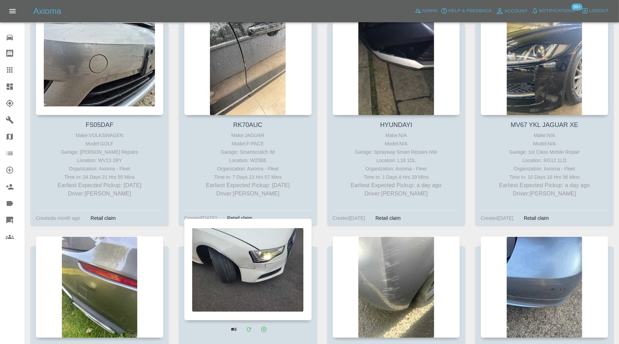
scroll to position [58, 0]
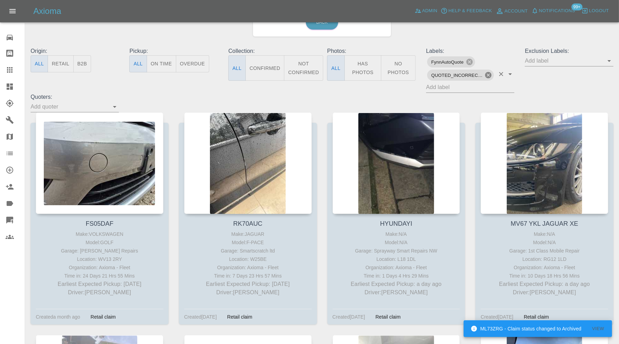
click at [488, 74] on icon at bounding box center [488, 75] width 8 height 8
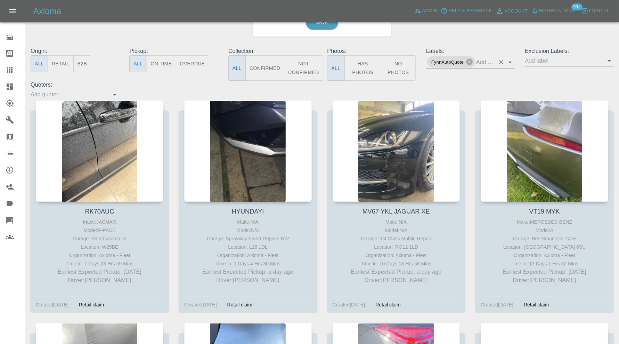
click at [467, 76] on div "Labels: FynnAutoQuote" at bounding box center [470, 64] width 99 height 34
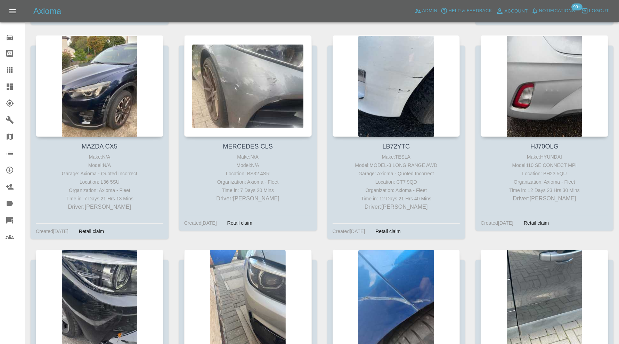
scroll to position [346, 0]
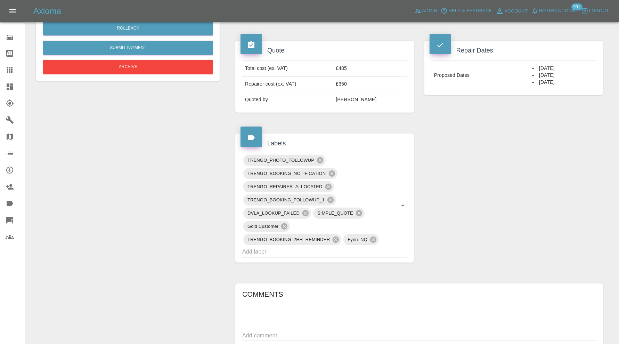
scroll to position [44, 0]
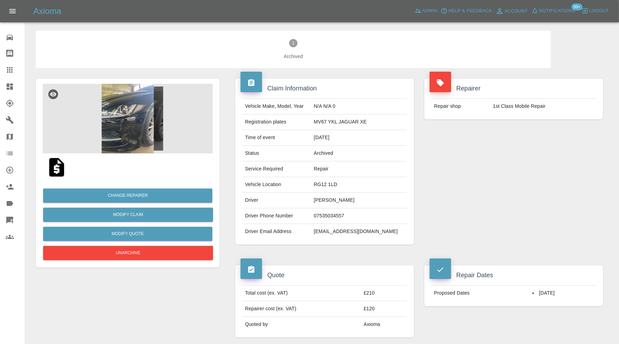
click at [120, 124] on img at bounding box center [128, 118] width 170 height 69
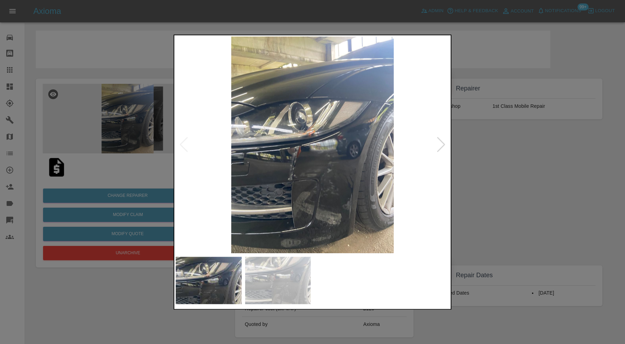
click at [440, 141] on div at bounding box center [441, 144] width 9 height 15
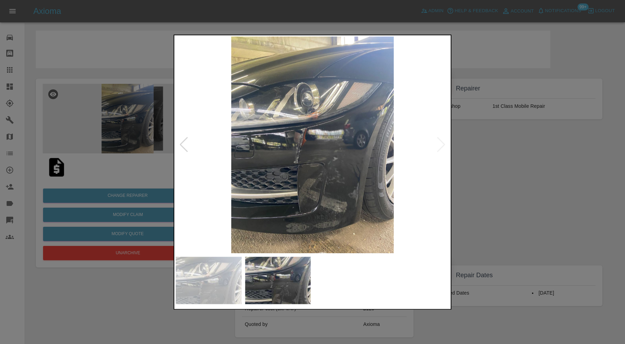
click at [440, 141] on img at bounding box center [313, 144] width 274 height 216
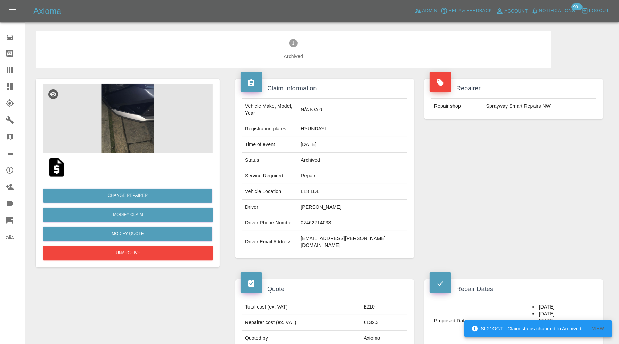
click at [133, 121] on img at bounding box center [128, 118] width 170 height 69
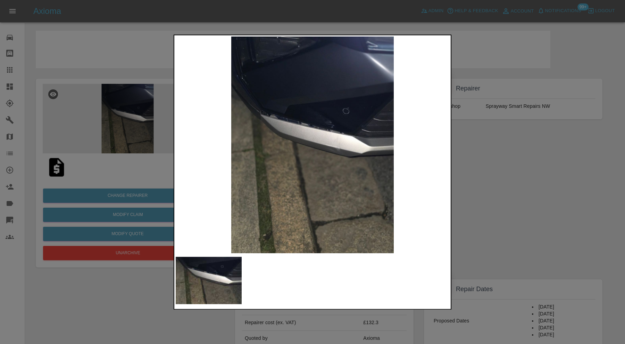
click at [319, 129] on img at bounding box center [313, 144] width 274 height 216
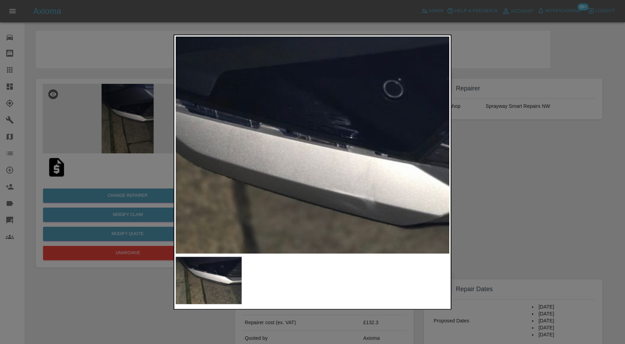
click at [319, 129] on img at bounding box center [292, 191] width 821 height 650
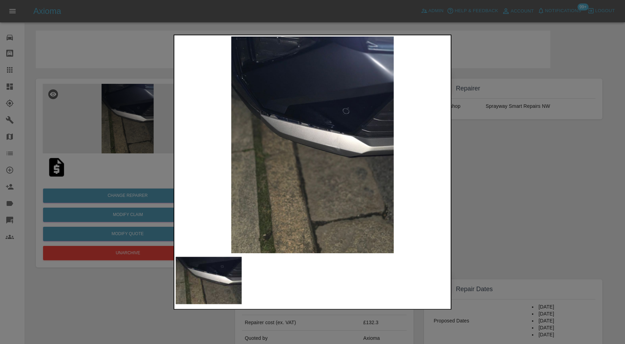
click at [474, 148] on div at bounding box center [312, 172] width 625 height 344
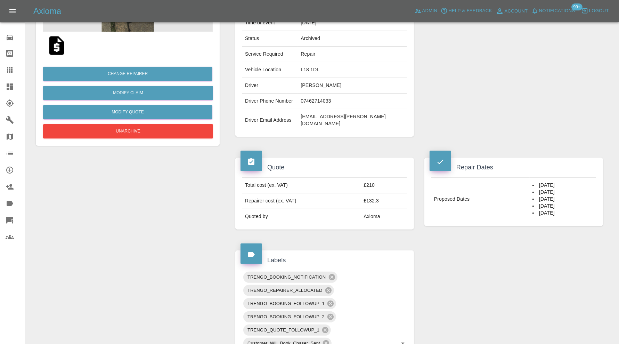
scroll to position [12, 0]
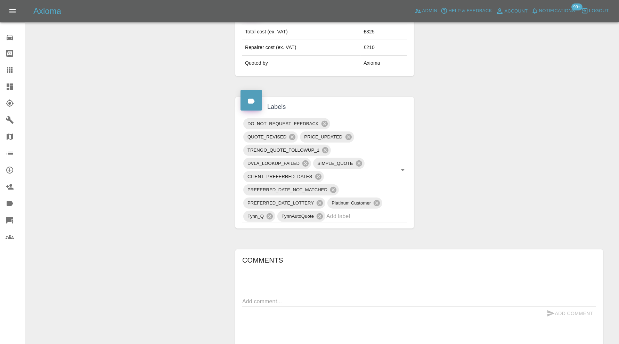
scroll to position [116, 0]
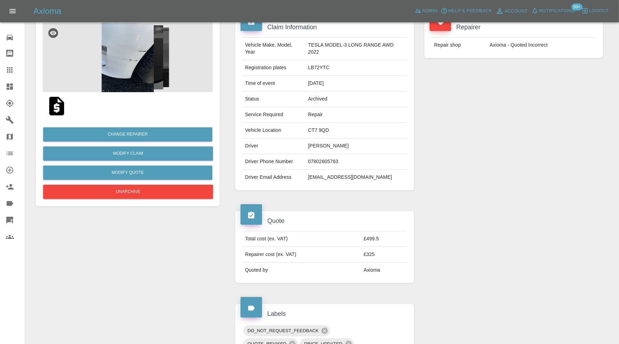
scroll to position [28, 0]
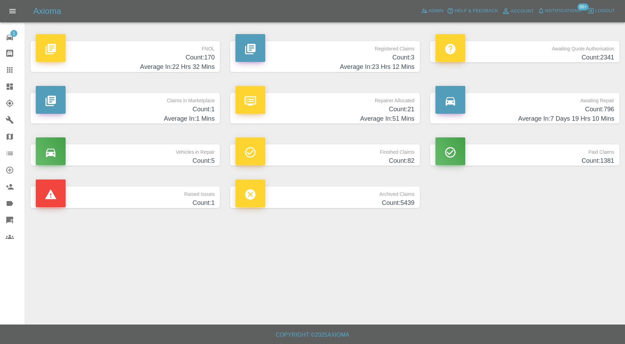
click at [160, 191] on p "Raised Issues" at bounding box center [125, 192] width 179 height 12
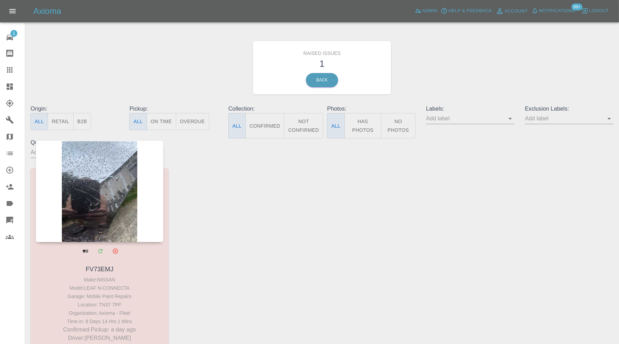
click at [121, 204] on div at bounding box center [99, 190] width 127 height 101
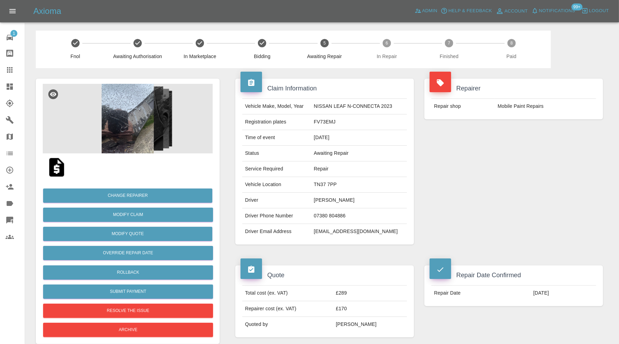
click at [126, 110] on img at bounding box center [128, 118] width 170 height 69
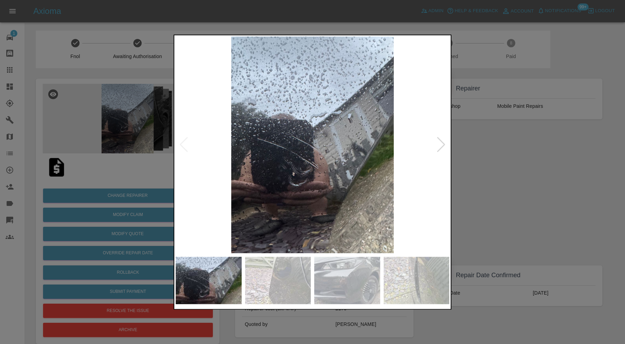
click at [288, 264] on img at bounding box center [278, 279] width 66 height 47
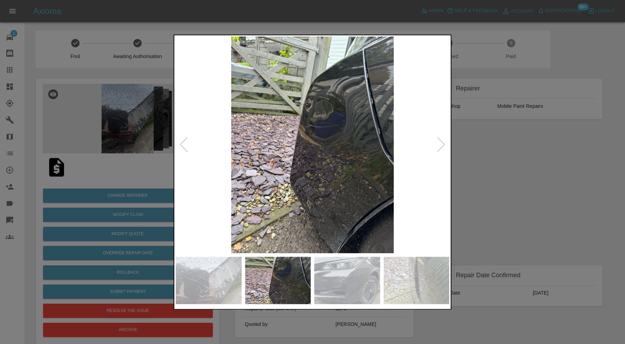
click at [357, 281] on img at bounding box center [347, 279] width 66 height 47
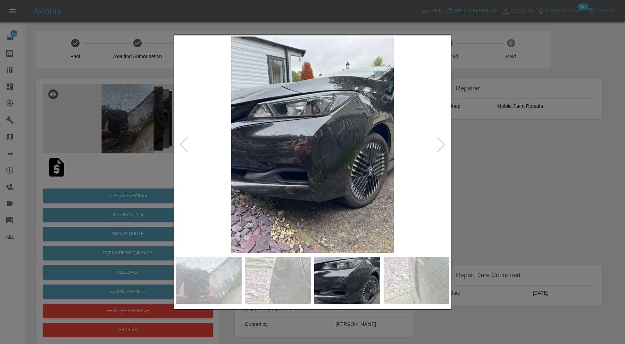
click at [403, 276] on img at bounding box center [417, 279] width 66 height 47
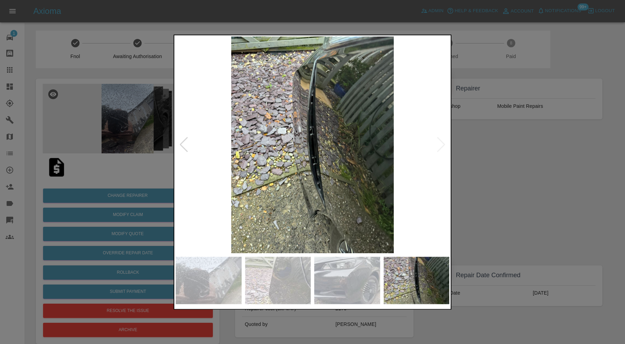
click at [489, 219] on div at bounding box center [312, 172] width 625 height 344
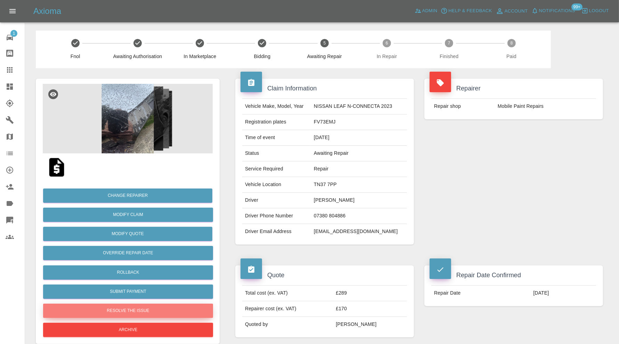
click at [140, 312] on button "Resolve the issue" at bounding box center [128, 310] width 170 height 14
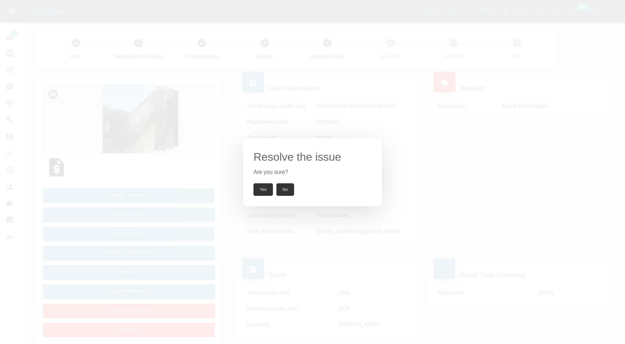
click at [264, 185] on button "Yes" at bounding box center [263, 189] width 19 height 13
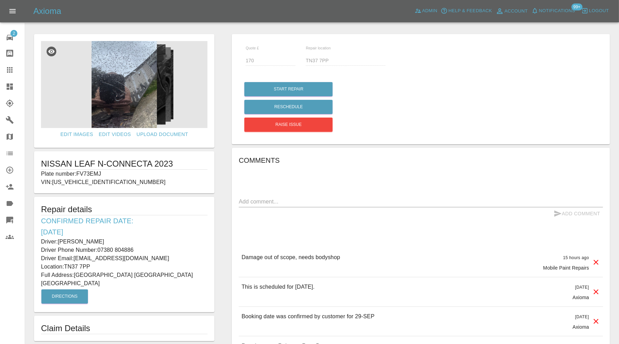
click at [14, 84] on div at bounding box center [15, 86] width 19 height 8
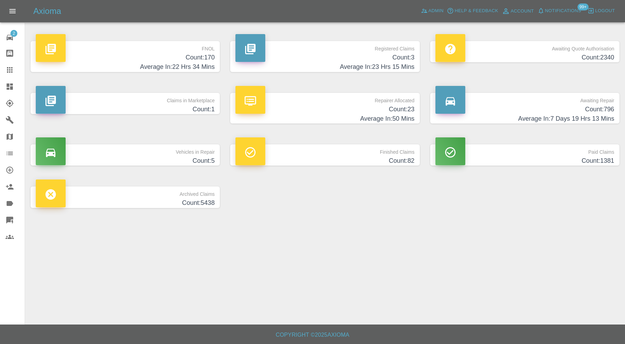
click at [156, 161] on h4 "Count: 5" at bounding box center [125, 160] width 179 height 9
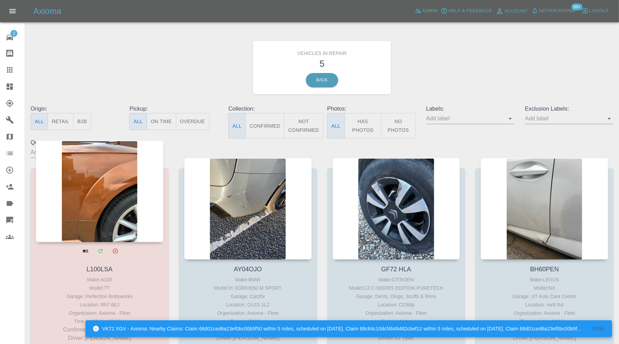
click at [121, 189] on div at bounding box center [99, 190] width 127 height 101
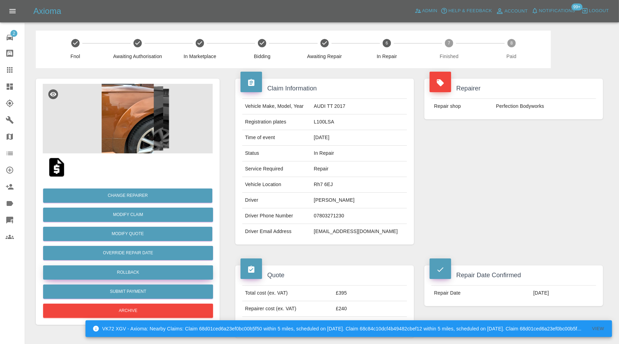
click at [151, 269] on button "Rollback" at bounding box center [128, 272] width 170 height 14
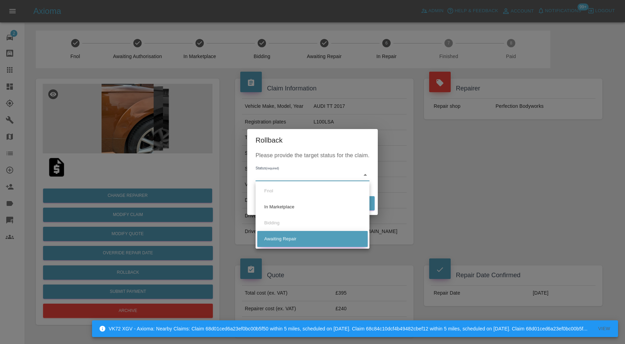
click at [280, 239] on li "Awaiting Repair" at bounding box center [312, 239] width 110 height 16
type input "awaiting-pickup"
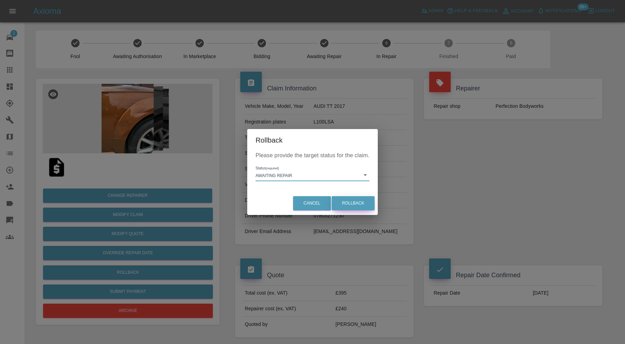
click at [351, 202] on button "Rollback" at bounding box center [353, 203] width 43 height 14
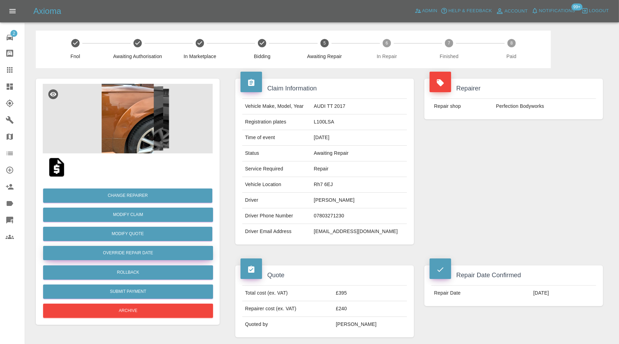
click at [144, 252] on button "Override Repair Date" at bounding box center [128, 253] width 170 height 14
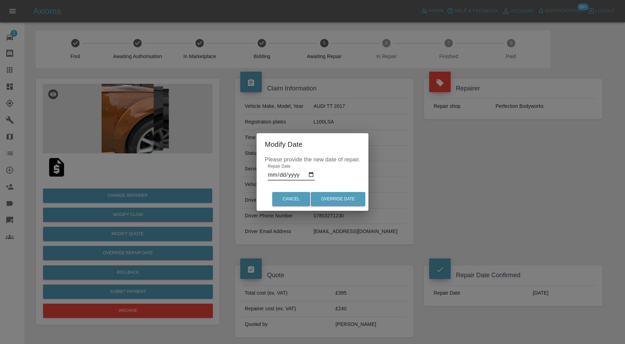
click at [311, 174] on input "2025-09-29" at bounding box center [291, 174] width 47 height 11
type input "2025-10-01"
click at [336, 196] on button "Override Date" at bounding box center [338, 199] width 55 height 14
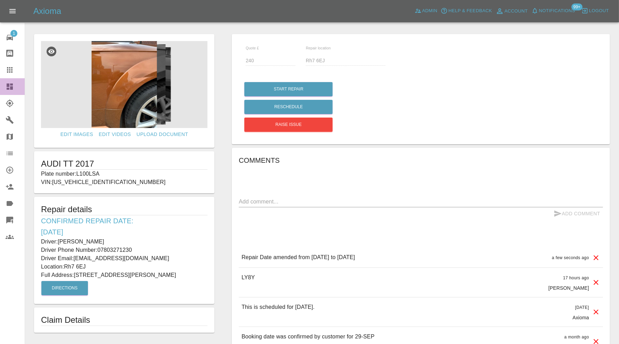
click at [13, 84] on icon at bounding box center [10, 86] width 6 height 6
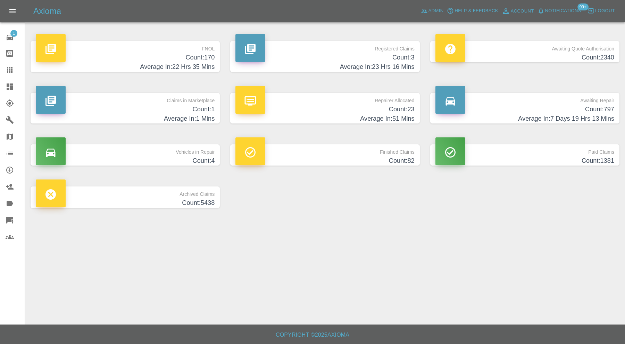
click at [192, 113] on h4 "Count: 1" at bounding box center [125, 109] width 179 height 9
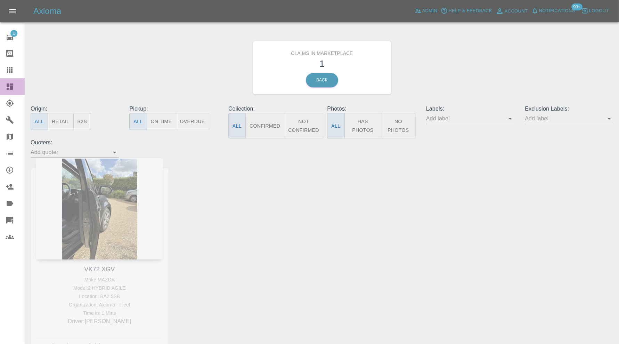
click at [13, 88] on icon at bounding box center [10, 86] width 8 height 8
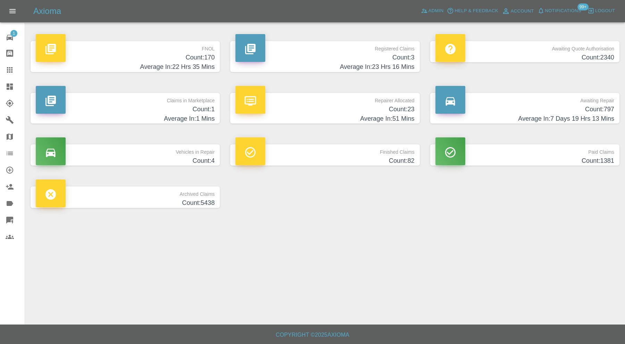
click at [336, 106] on h4 "Count: 23" at bounding box center [325, 109] width 179 height 9
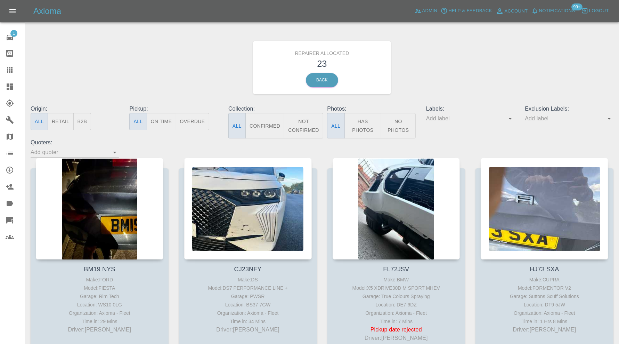
click at [11, 86] on icon at bounding box center [10, 86] width 6 height 6
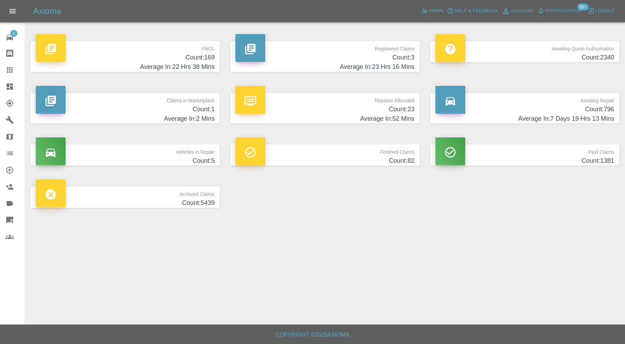
click at [464, 108] on div at bounding box center [451, 100] width 30 height 28
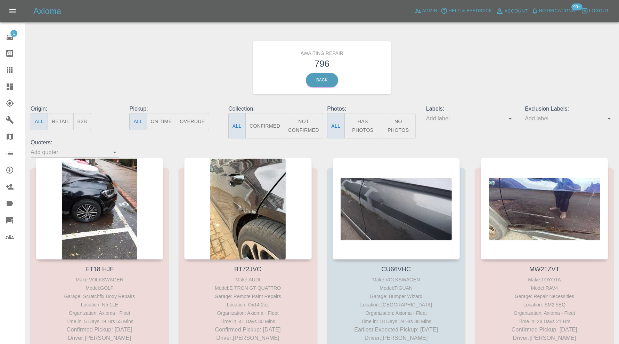
click at [295, 121] on button "Not Confirmed" at bounding box center [303, 125] width 39 height 25
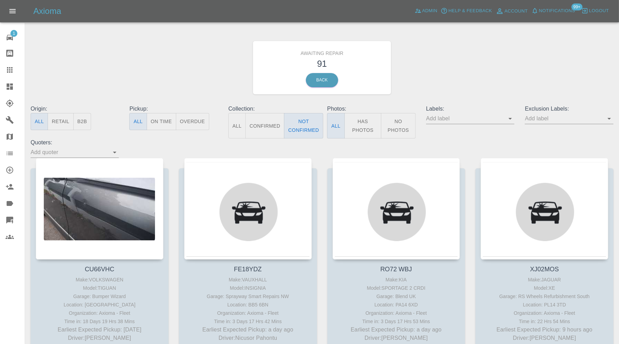
type button "false"
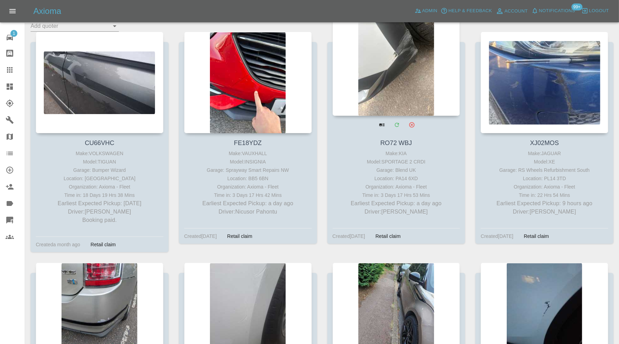
scroll to position [58, 0]
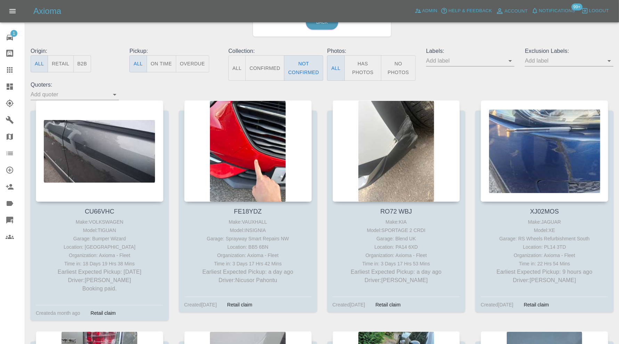
drag, startPoint x: 256, startPoint y: 161, endPoint x: 95, endPoint y: 36, distance: 204.1
click at [95, 36] on div "Awaiting Repair 91 Back" at bounding box center [321, 10] width 593 height 74
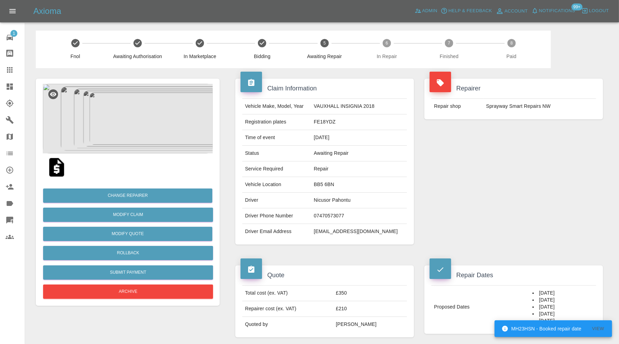
scroll to position [58, 0]
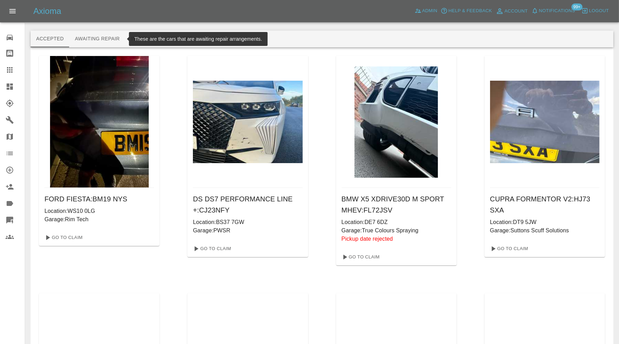
click at [109, 41] on button "Awaiting Repair" at bounding box center [97, 39] width 56 height 17
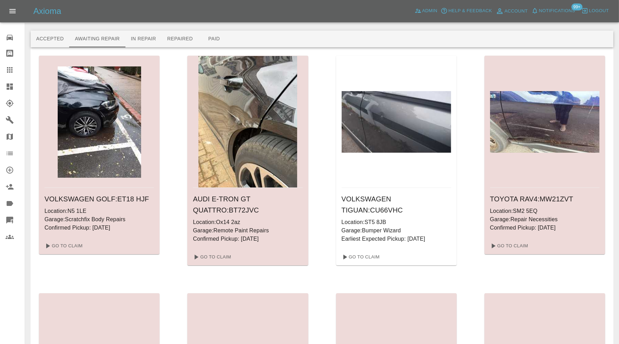
click at [16, 83] on div at bounding box center [15, 86] width 19 height 8
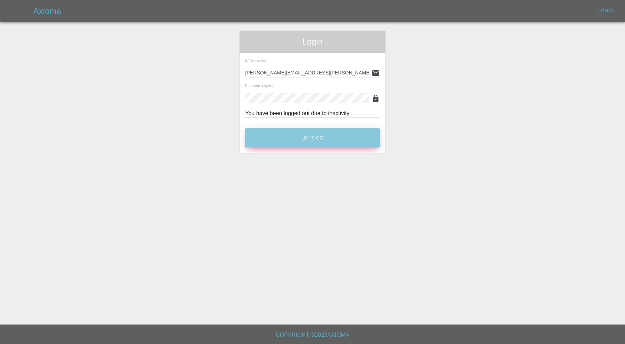
click at [288, 136] on button "Let's Go" at bounding box center [312, 137] width 135 height 19
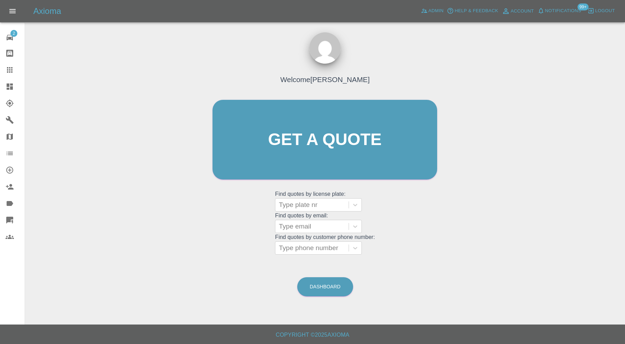
click at [16, 84] on div at bounding box center [15, 86] width 19 height 8
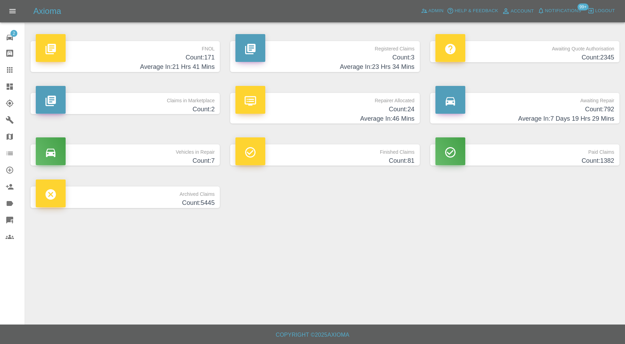
click at [485, 105] on h4 "Count: 792" at bounding box center [525, 109] width 179 height 9
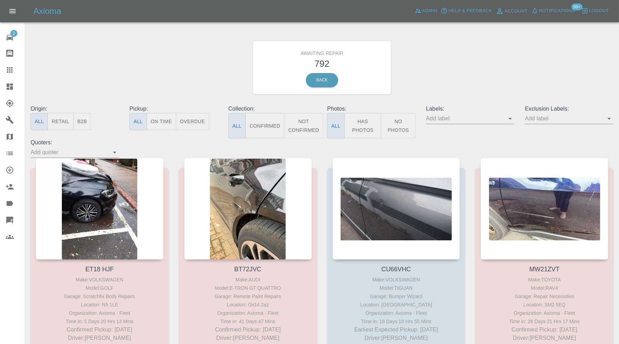
click at [301, 125] on button "Not Confirmed" at bounding box center [303, 125] width 39 height 25
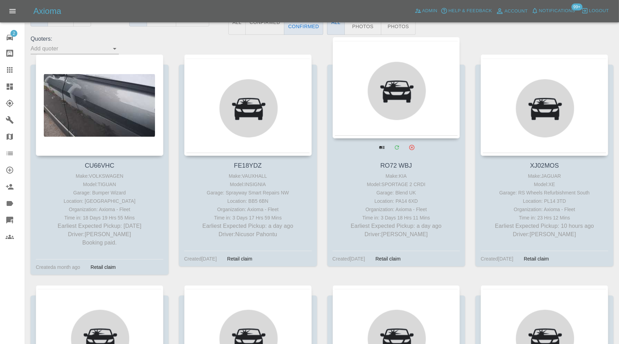
scroll to position [116, 0]
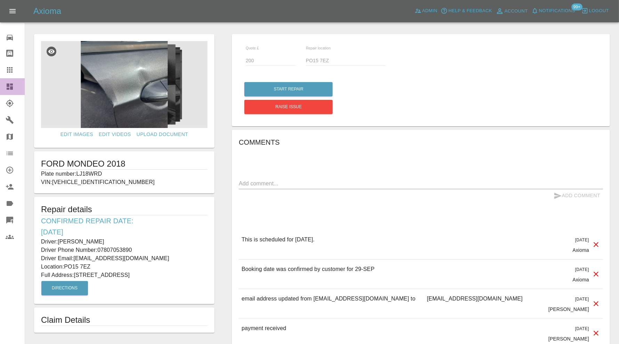
click at [11, 85] on icon at bounding box center [10, 86] width 6 height 6
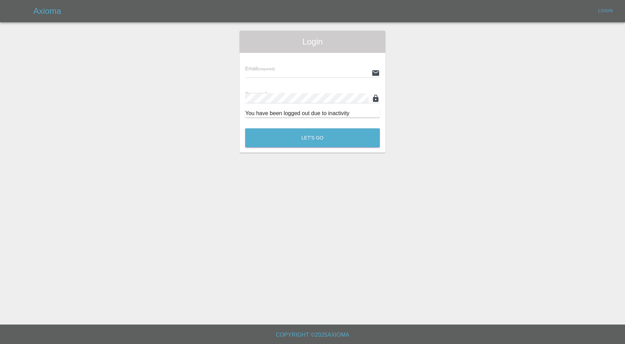
type input "[PERSON_NAME][EMAIL_ADDRESS][PERSON_NAME][DOMAIN_NAME]"
click at [337, 140] on button "Let's Go" at bounding box center [312, 137] width 135 height 19
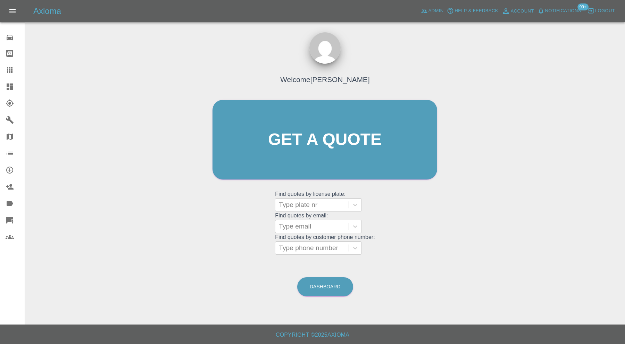
click at [17, 85] on div at bounding box center [15, 86] width 19 height 8
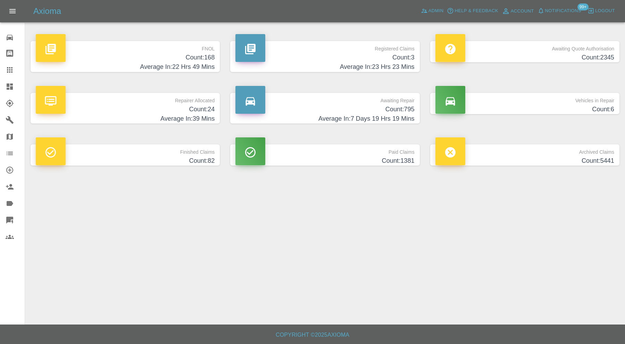
click at [194, 156] on h4 "Count: 82" at bounding box center [125, 160] width 179 height 9
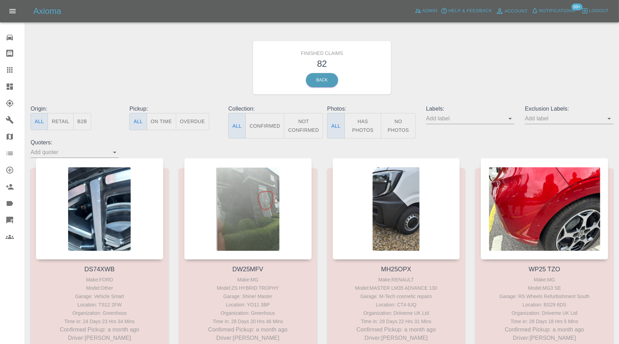
scroll to position [4039, 0]
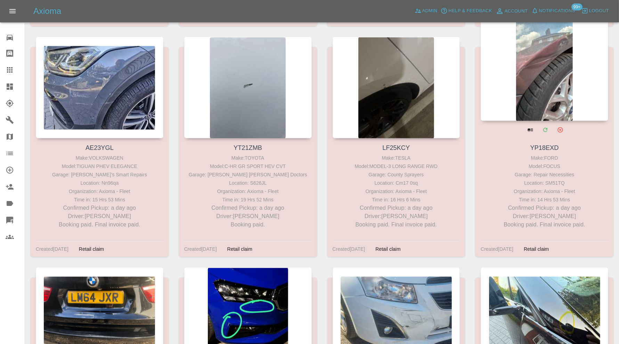
click at [535, 63] on div at bounding box center [543, 69] width 127 height 101
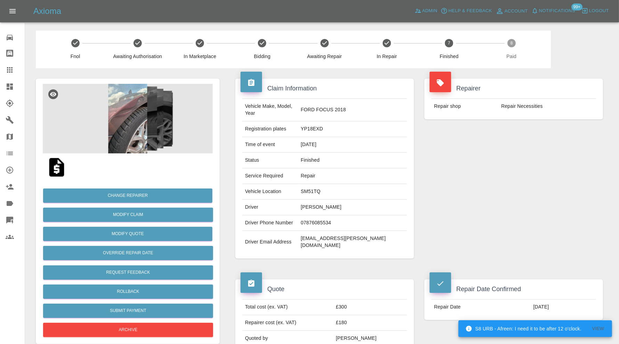
scroll to position [405, 0]
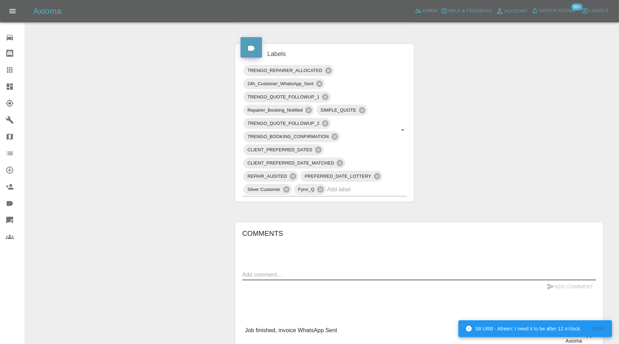
click at [336, 270] on textarea at bounding box center [419, 274] width 354 height 8
paste textarea "tr_1SCzsmA4aDea5wMj3ve0zwi8"
type textarea "tr_1SCzsmA4aDea5wMj3ve0zwi8"
click at [554, 280] on button "Add Comment" at bounding box center [570, 286] width 52 height 13
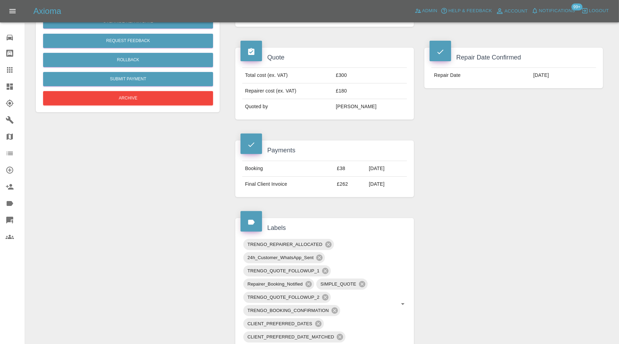
scroll to position [0, 0]
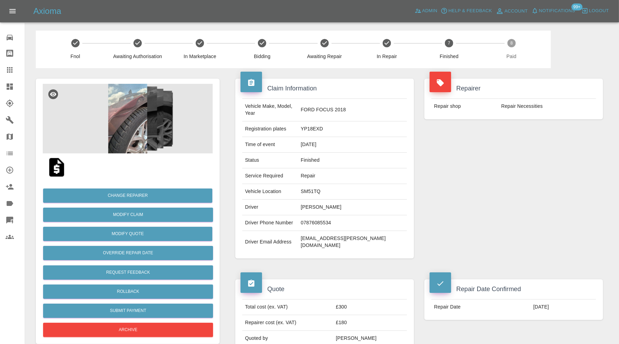
click at [343, 123] on td "YP18EXD" at bounding box center [352, 129] width 109 height 16
copy td "YP18EXD"
click at [10, 104] on icon at bounding box center [10, 103] width 8 height 8
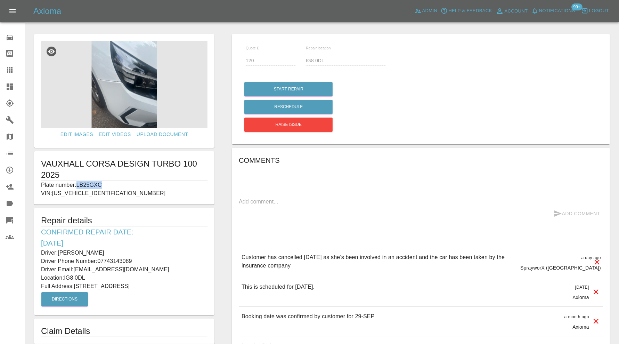
drag, startPoint x: 108, startPoint y: 184, endPoint x: 77, endPoint y: 184, distance: 30.9
click at [77, 184] on p "Plate number: LB25GXC" at bounding box center [124, 185] width 166 height 8
copy p "LB25GXC"
click at [13, 68] on icon at bounding box center [10, 70] width 8 height 8
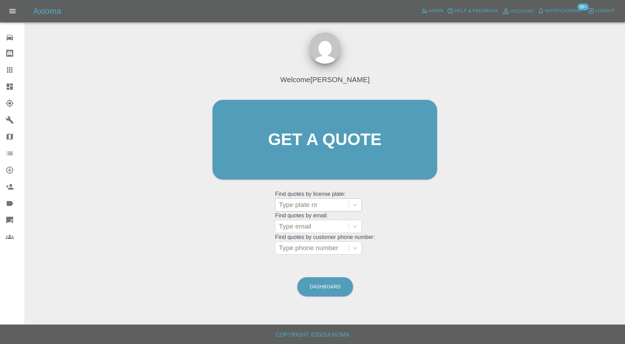
click at [300, 210] on div "Type plate nr" at bounding box center [311, 204] width 73 height 13
paste input "LB25GXC"
type input "LB25GXC"
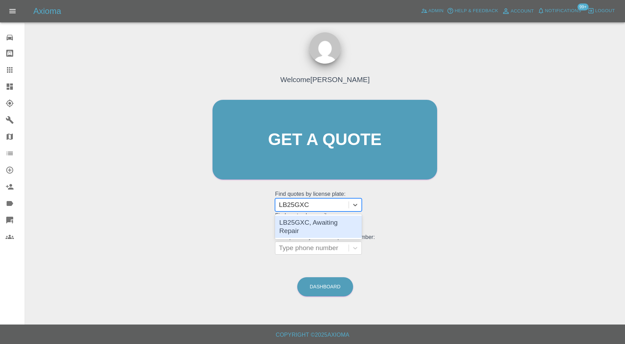
click at [323, 221] on div "LB25GXC, Awaiting Repair" at bounding box center [318, 226] width 87 height 22
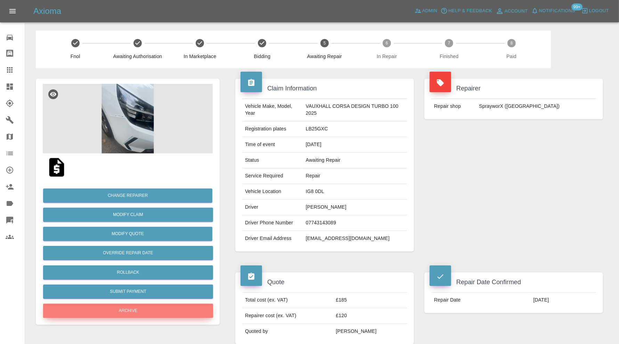
click at [170, 307] on button "Archive" at bounding box center [128, 310] width 170 height 14
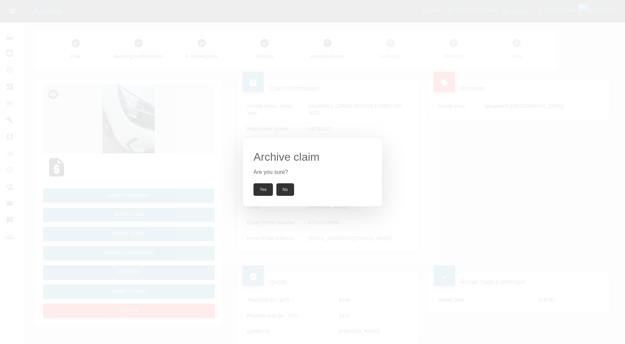
click at [264, 189] on button "Yes" at bounding box center [263, 189] width 19 height 13
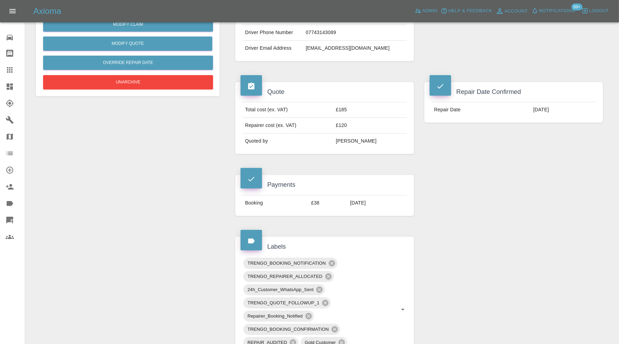
scroll to position [289, 0]
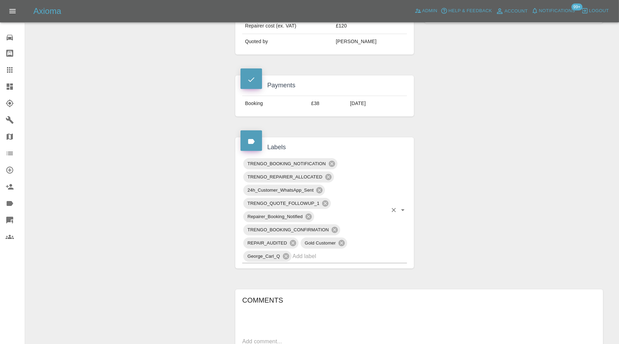
click at [340, 255] on input "text" at bounding box center [340, 255] width 95 height 11
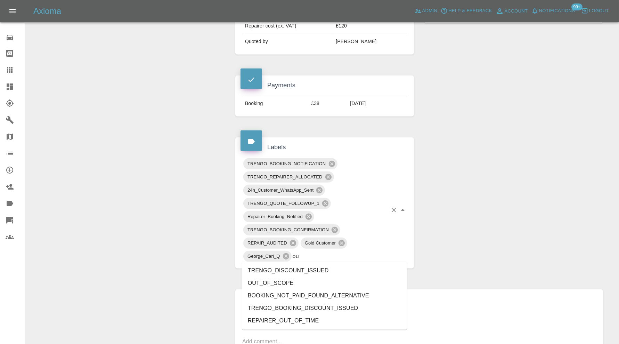
type input "out"
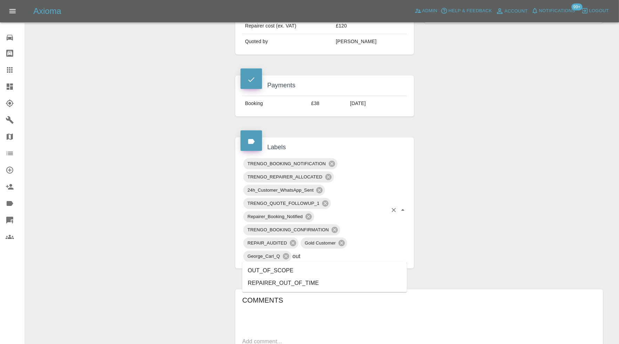
click at [332, 265] on li "OUT_OF_SCOPE" at bounding box center [324, 270] width 165 height 13
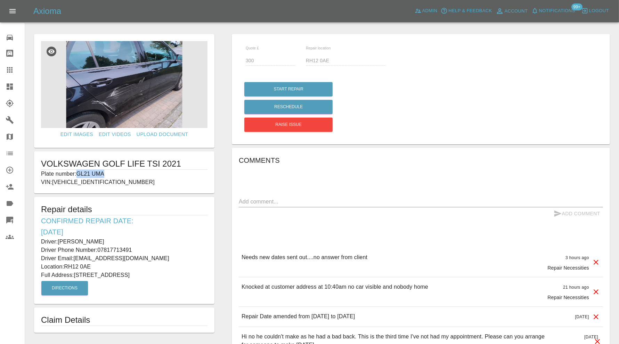
drag, startPoint x: 107, startPoint y: 174, endPoint x: 77, endPoint y: 176, distance: 29.3
click at [77, 176] on p "Plate number: GL21 UMA" at bounding box center [124, 174] width 166 height 8
copy p "GL21 UMA"
click at [10, 69] on icon at bounding box center [10, 70] width 8 height 8
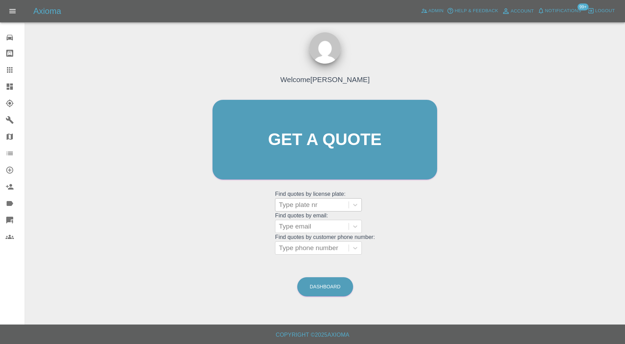
click at [312, 209] on div "Type plate nr" at bounding box center [311, 204] width 73 height 13
paste input "GL21 UMA"
type input "GL21 UMA"
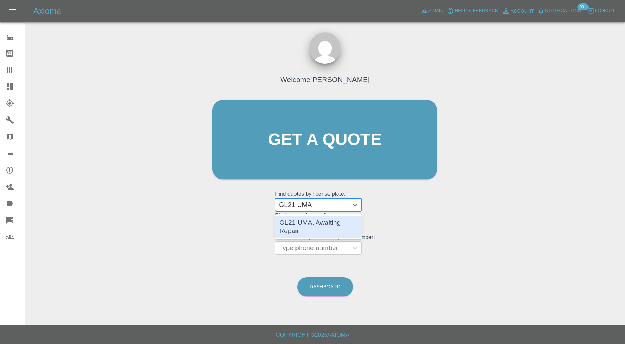
click at [321, 224] on div "GL21 UMA, Awaiting Repair" at bounding box center [318, 226] width 87 height 22
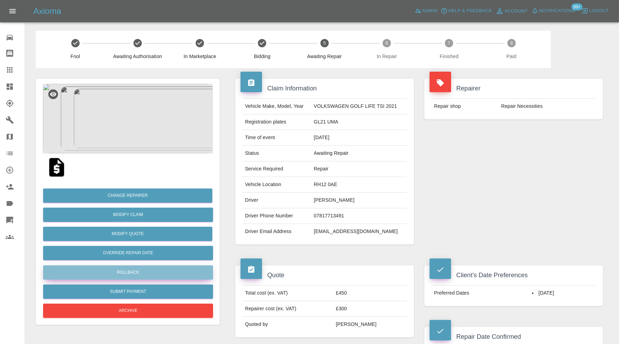
click at [181, 271] on button "Rollback" at bounding box center [128, 272] width 170 height 14
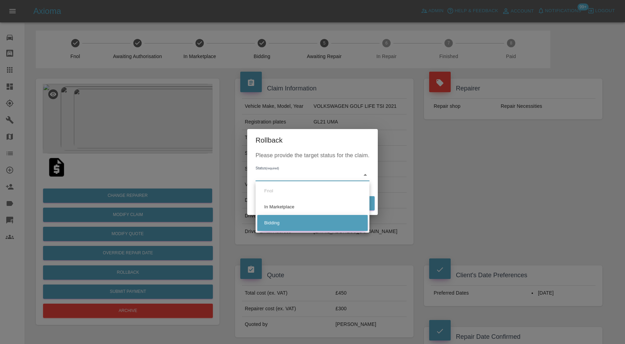
click at [283, 222] on li "Bidding" at bounding box center [312, 223] width 110 height 16
type input "bidding"
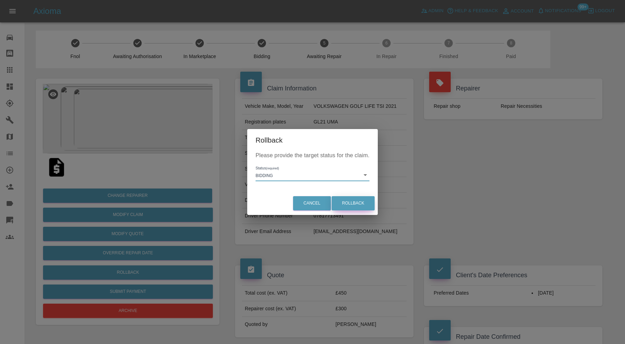
click at [357, 198] on button "Rollback" at bounding box center [353, 203] width 43 height 14
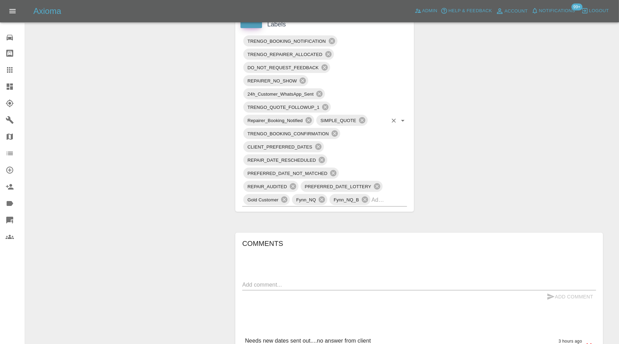
scroll to position [347, 0]
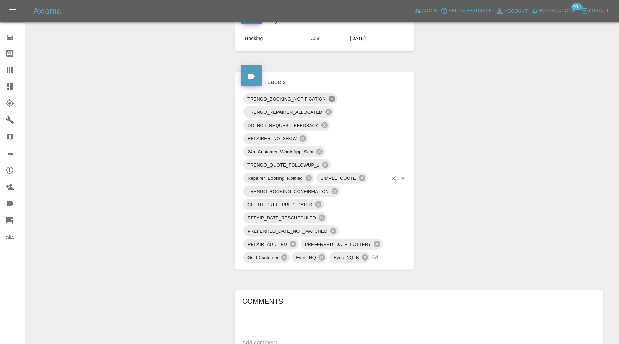
click at [332, 97] on icon at bounding box center [332, 99] width 8 height 8
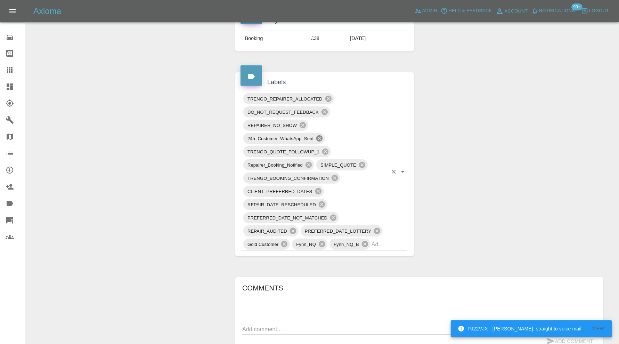
click at [321, 135] on icon at bounding box center [319, 138] width 6 height 6
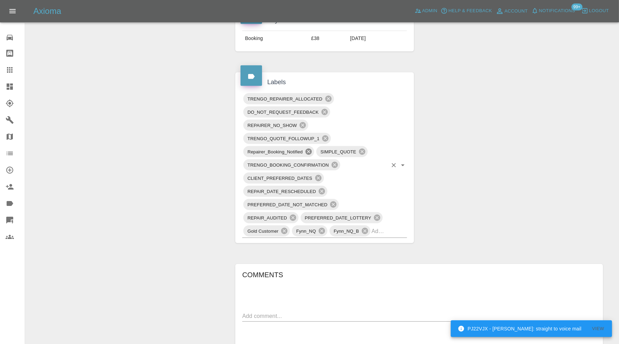
click at [308, 148] on icon at bounding box center [309, 152] width 8 height 8
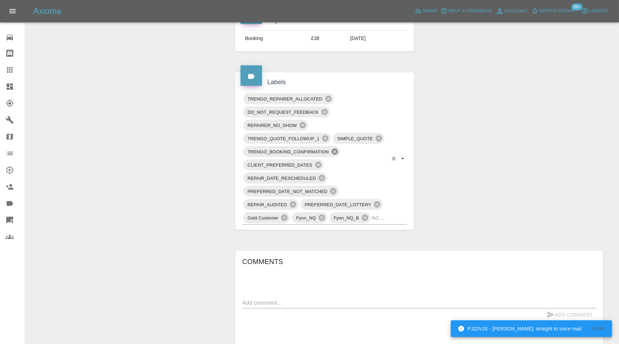
click at [336, 150] on icon at bounding box center [334, 151] width 6 height 6
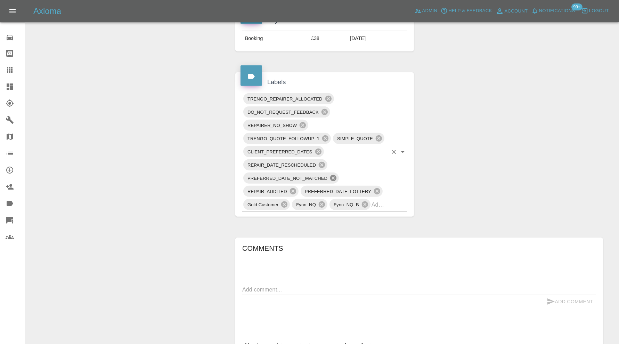
click at [334, 176] on icon at bounding box center [333, 178] width 8 height 8
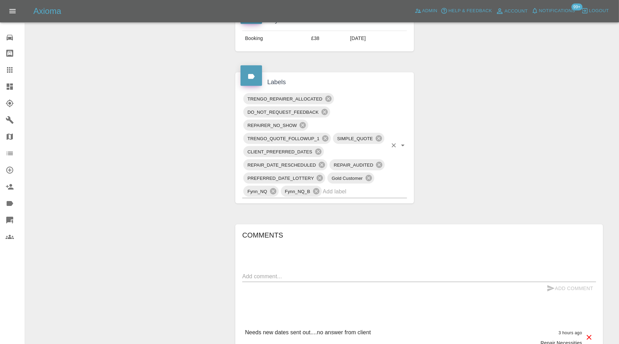
click at [350, 190] on input "text" at bounding box center [355, 191] width 65 height 11
click at [461, 141] on div "Claim Information Vehicle Make, Model, Year VOLKSWAGEN GOLF LIFE TSI 2021 Regis…" at bounding box center [419, 191] width 378 height 940
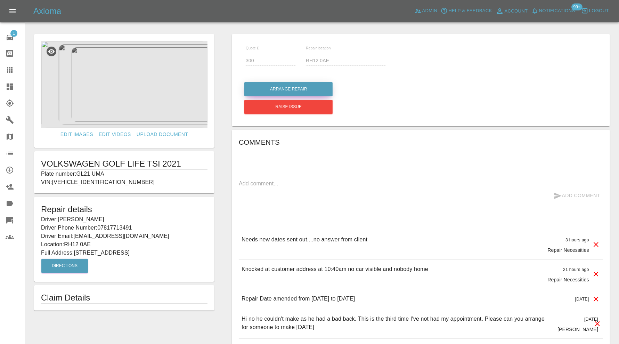
click at [254, 86] on button "Arrange Repair" at bounding box center [288, 89] width 88 height 14
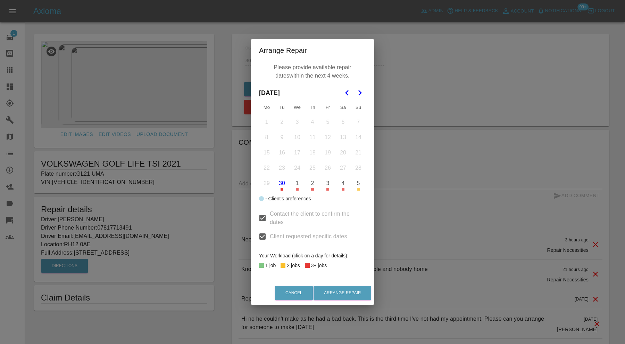
click at [361, 94] on icon "Go to the Next Month" at bounding box center [360, 93] width 8 height 8
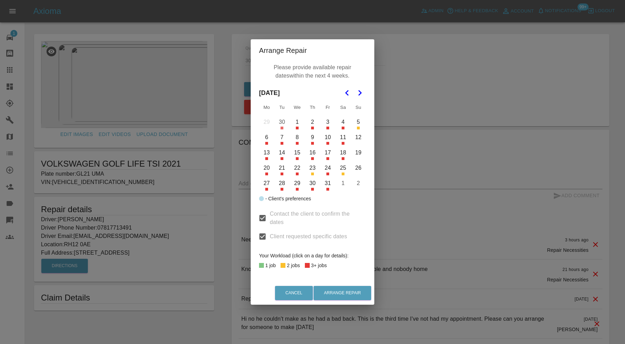
click at [281, 139] on button "7" at bounding box center [282, 137] width 15 height 15
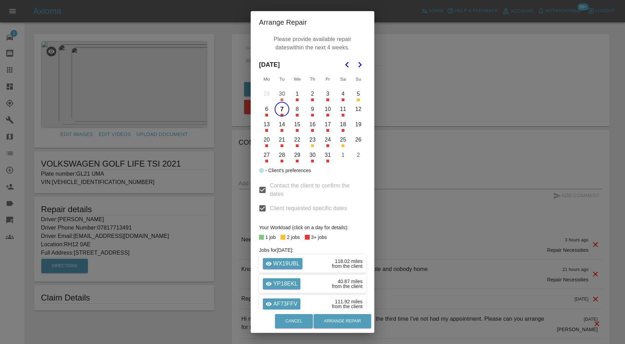
click at [310, 110] on button "9" at bounding box center [312, 109] width 15 height 15
click at [264, 127] on button "13" at bounding box center [267, 124] width 15 height 15
click at [278, 127] on button "14" at bounding box center [282, 124] width 15 height 15
click at [294, 127] on button "15" at bounding box center [297, 124] width 15 height 15
click at [311, 127] on button "16" at bounding box center [312, 124] width 15 height 15
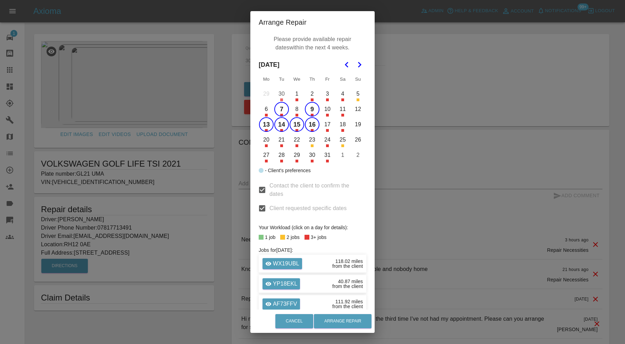
click at [263, 141] on button "20" at bounding box center [266, 139] width 15 height 15
click at [277, 141] on button "21" at bounding box center [281, 139] width 15 height 15
click at [294, 142] on button "22" at bounding box center [297, 139] width 15 height 15
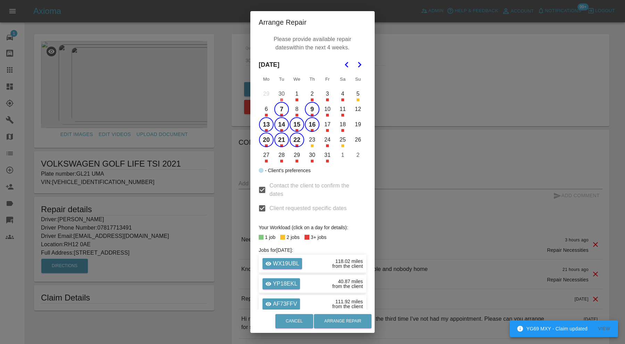
click at [307, 142] on button "23" at bounding box center [312, 139] width 15 height 15
click at [338, 316] on button "Arrange Repair" at bounding box center [343, 321] width 58 height 14
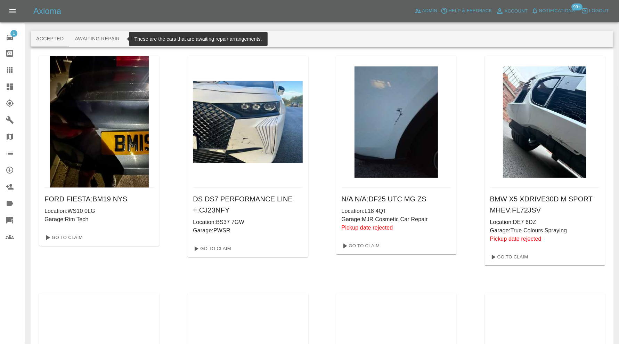
click at [106, 40] on button "Awaiting Repair" at bounding box center [97, 39] width 56 height 17
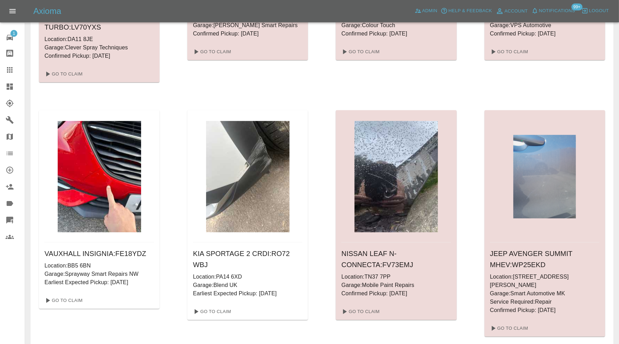
scroll to position [405, 0]
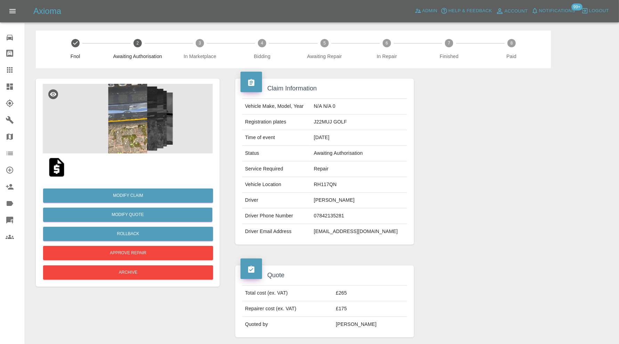
click at [129, 132] on img at bounding box center [128, 118] width 170 height 69
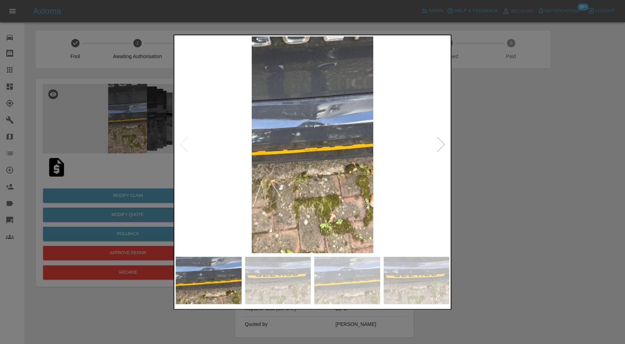
click at [287, 277] on img at bounding box center [278, 279] width 66 height 47
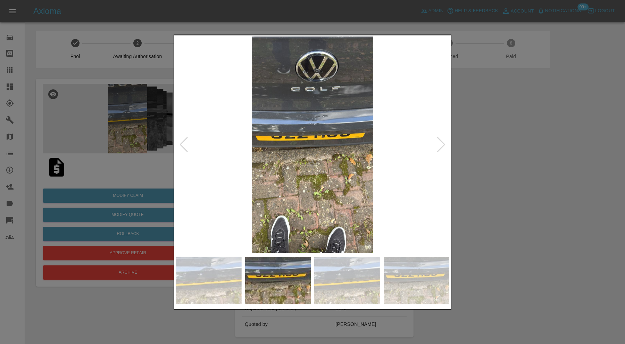
click at [357, 278] on img at bounding box center [347, 279] width 66 height 47
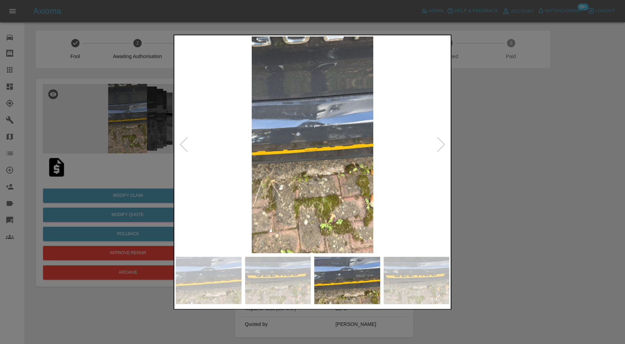
click at [416, 278] on img at bounding box center [417, 279] width 66 height 47
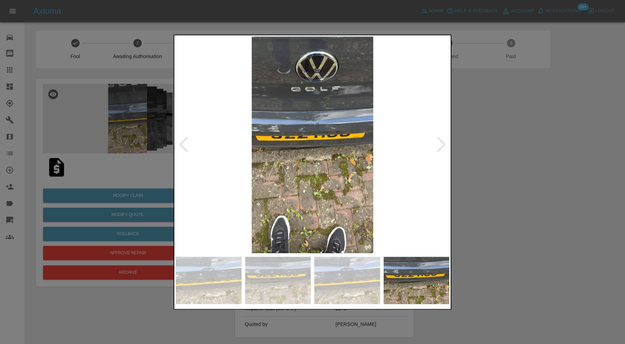
click at [443, 143] on div at bounding box center [441, 144] width 9 height 15
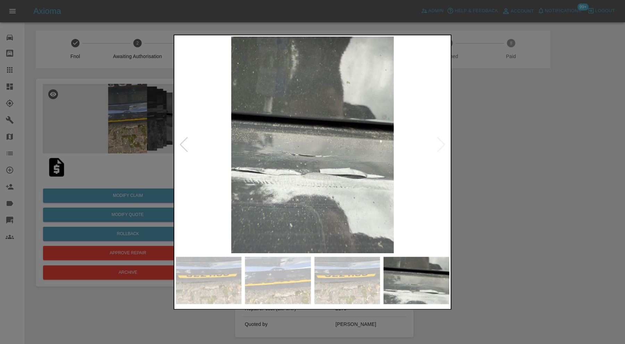
click at [462, 148] on div at bounding box center [312, 172] width 625 height 344
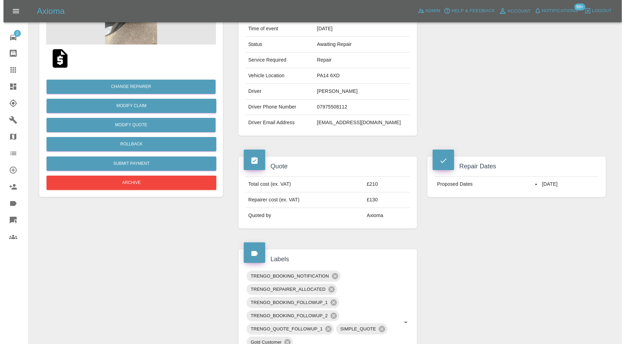
scroll to position [174, 0]
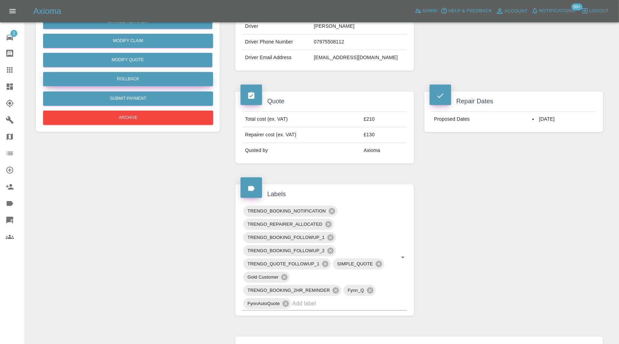
click at [158, 81] on button "Rollback" at bounding box center [128, 79] width 170 height 14
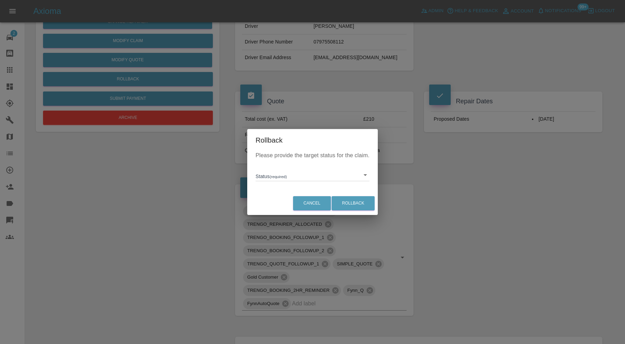
click at [277, 175] on body "Axioma Admin Help & Feedback Account Notifications 99+ Logout 2 Repair home Bod…" at bounding box center [312, 195] width 625 height 739
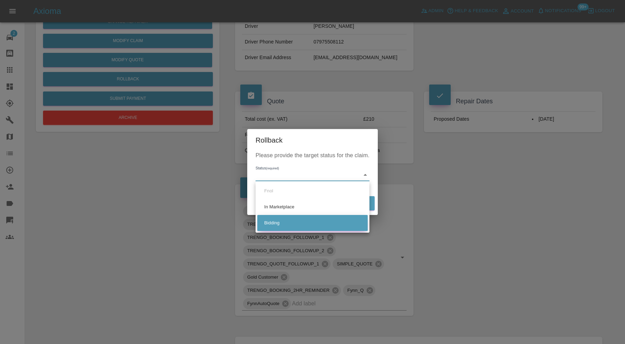
click at [288, 222] on li "Bidding" at bounding box center [312, 223] width 110 height 16
type input "bidding"
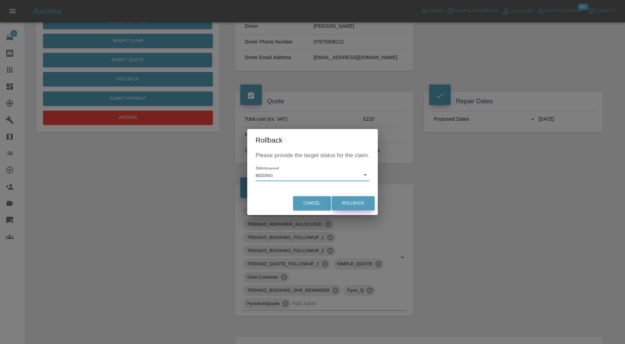
click at [347, 204] on button "Rollback" at bounding box center [353, 203] width 43 height 14
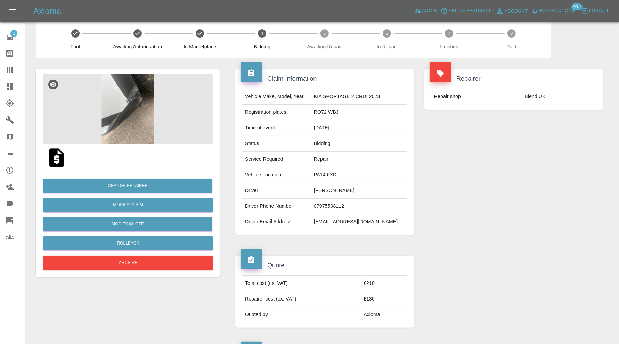
scroll to position [0, 0]
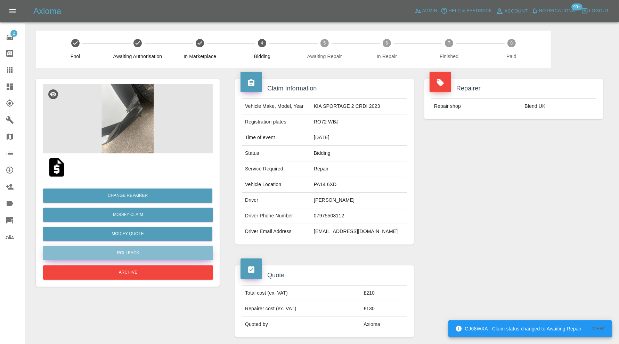
click at [173, 250] on button "Rollback" at bounding box center [128, 253] width 170 height 14
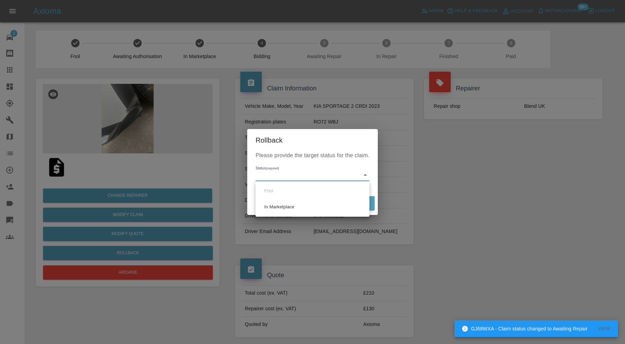
click at [296, 207] on li "In Marketplace" at bounding box center [312, 207] width 110 height 16
type input "in-marketplace"
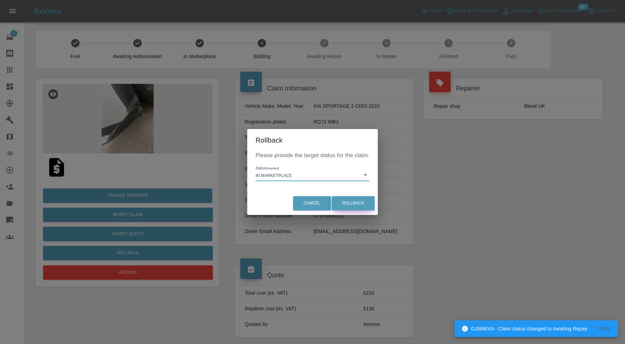
click at [359, 205] on button "Rollback" at bounding box center [353, 203] width 43 height 14
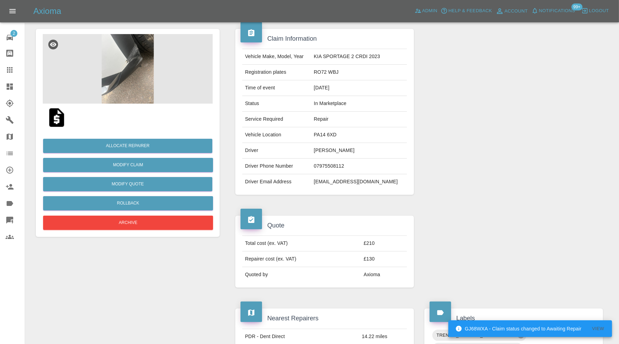
scroll to position [58, 0]
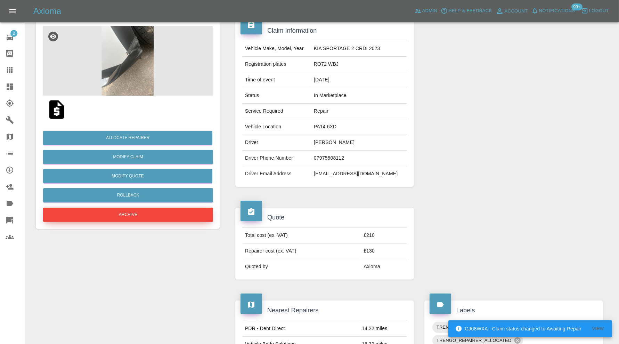
click at [178, 219] on button "Archive" at bounding box center [128, 214] width 170 height 14
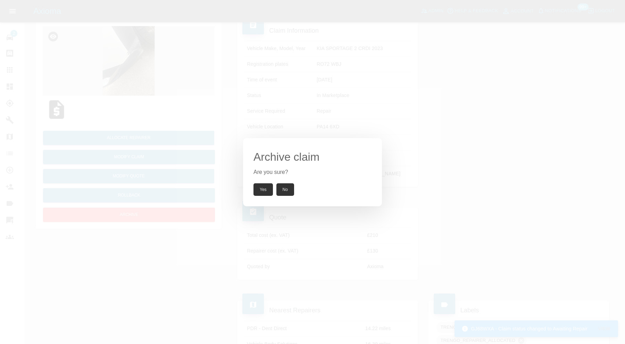
click at [262, 190] on button "Yes" at bounding box center [263, 189] width 19 height 13
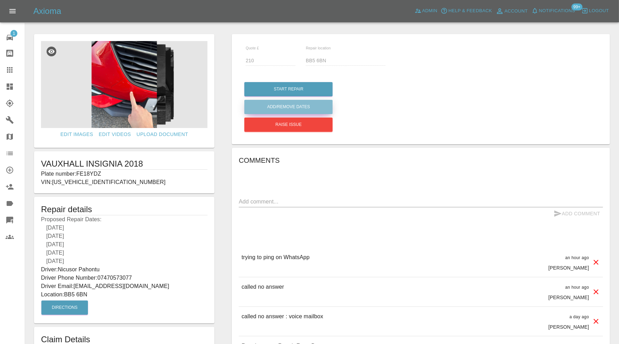
click at [264, 108] on button "Add/Remove Dates" at bounding box center [288, 107] width 88 height 14
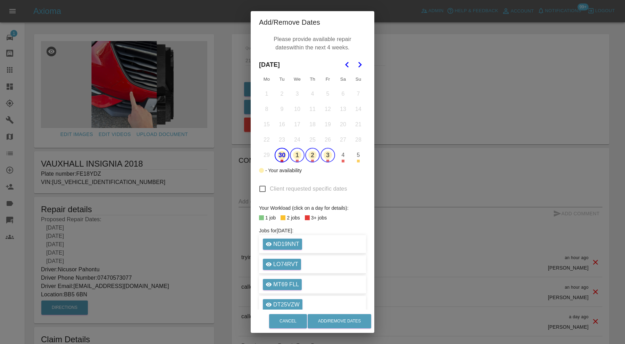
click at [277, 154] on button "30" at bounding box center [282, 155] width 15 height 15
click at [292, 154] on button "1" at bounding box center [297, 155] width 15 height 15
click at [359, 65] on polygon "Go to the Next Month" at bounding box center [360, 65] width 3 height 6
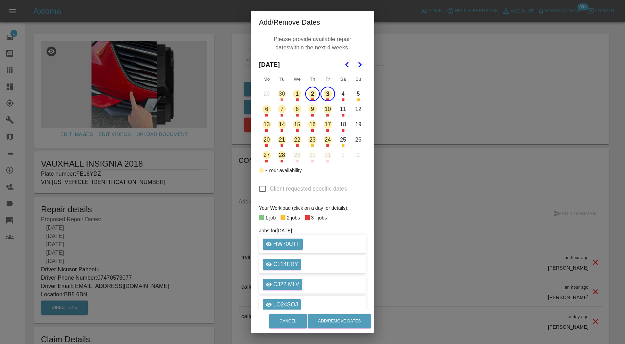
click at [264, 111] on button "6" at bounding box center [267, 109] width 15 height 15
click at [278, 109] on button "7" at bounding box center [282, 109] width 15 height 15
click at [296, 112] on button "8" at bounding box center [297, 109] width 15 height 15
click at [308, 110] on button "9" at bounding box center [312, 109] width 15 height 15
click at [322, 110] on button "10" at bounding box center [328, 109] width 15 height 15
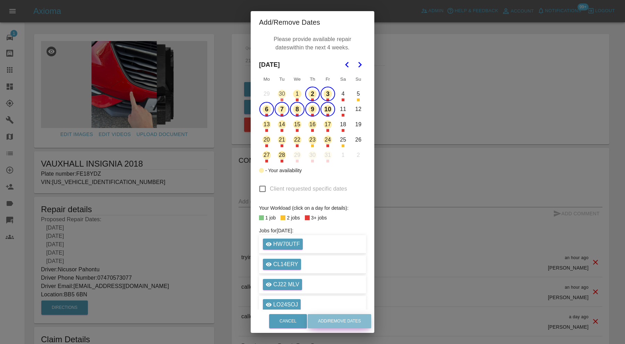
click at [340, 318] on button "Add/Remove Dates" at bounding box center [340, 321] width 64 height 14
